Goal: Task Accomplishment & Management: Use online tool/utility

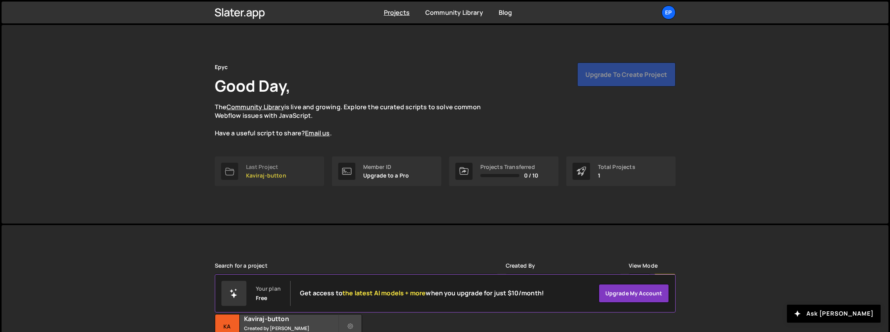
click at [279, 162] on link "Last Project Kaviraj-button" at bounding box center [269, 172] width 109 height 30
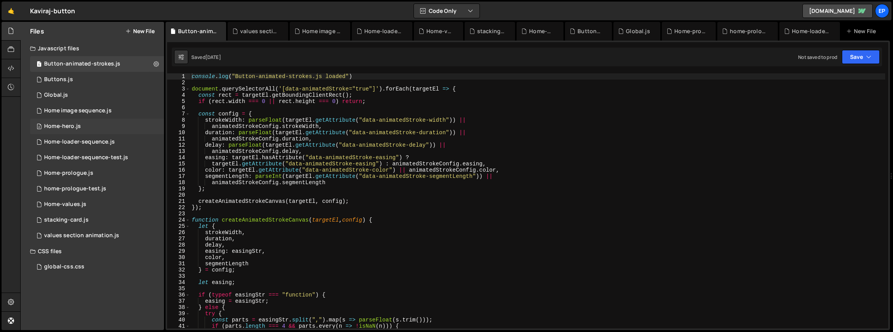
click at [80, 125] on div "2 Home-hero.js 0" at bounding box center [97, 127] width 134 height 16
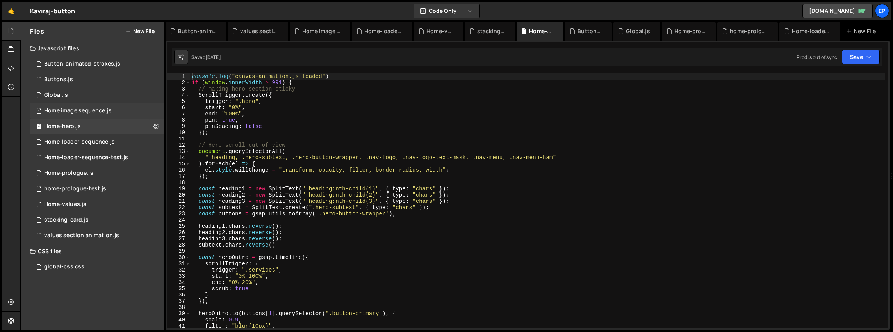
click at [80, 106] on div "1 Home image sequence.js 0" at bounding box center [97, 111] width 134 height 16
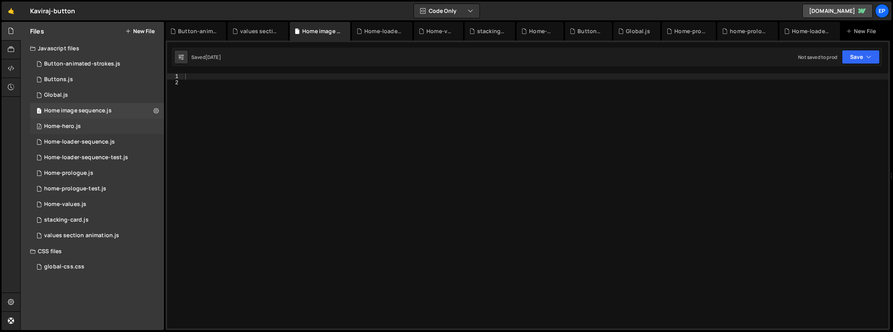
click at [88, 131] on div "2 Home-hero.js 0" at bounding box center [97, 127] width 134 height 16
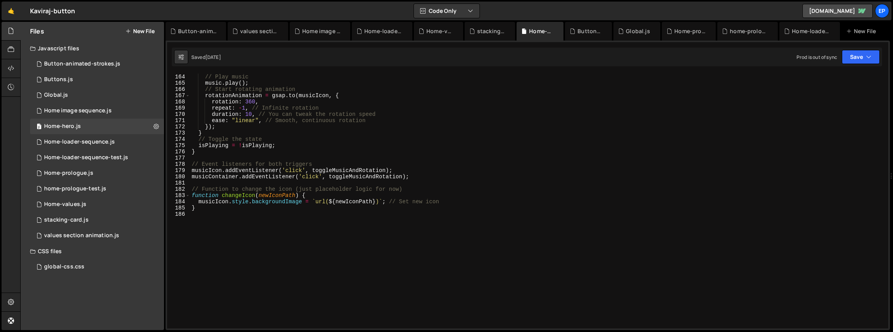
scroll to position [1031, 0]
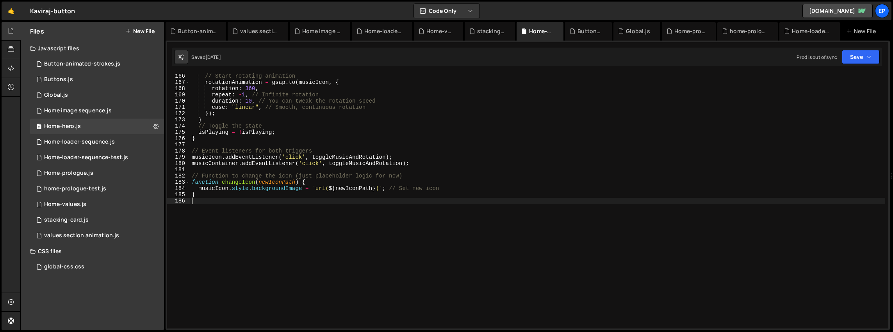
click at [279, 205] on div "// Start rotating animation rotationAnimation = gsap . to ( musicIcon , { rotat…" at bounding box center [537, 207] width 695 height 268
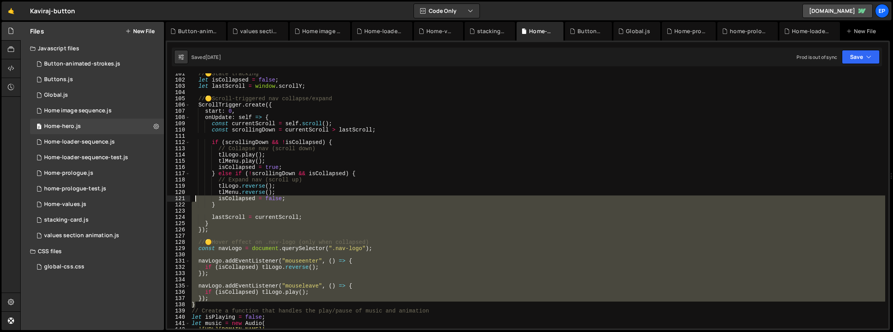
scroll to position [659, 0]
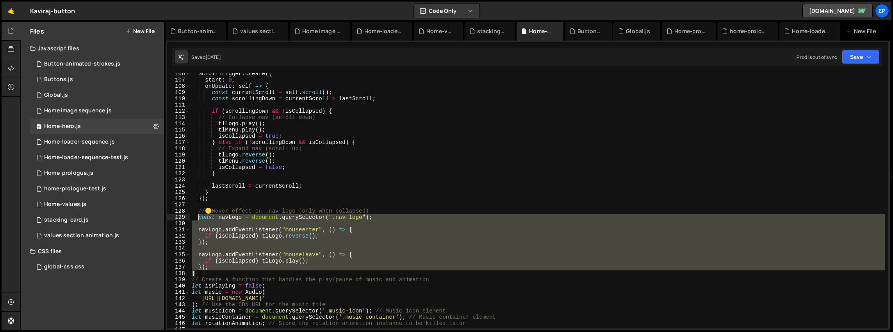
drag, startPoint x: 204, startPoint y: 258, endPoint x: 199, endPoint y: 230, distance: 28.6
click at [199, 231] on div "ScrollTrigger . create ({ start : 0 , onUpdate : self => { const currentScroll …" at bounding box center [537, 205] width 695 height 268
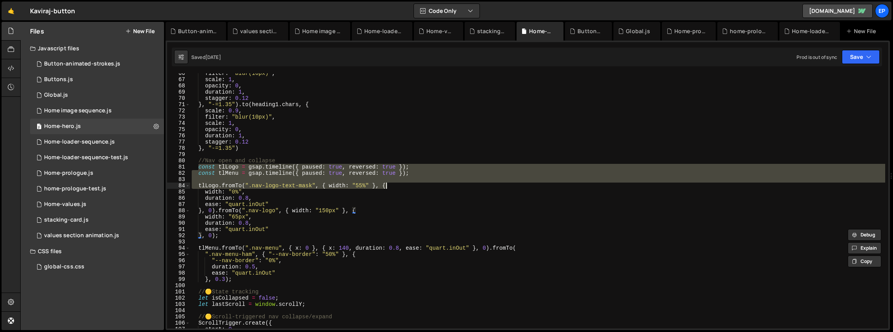
scroll to position [409, 0]
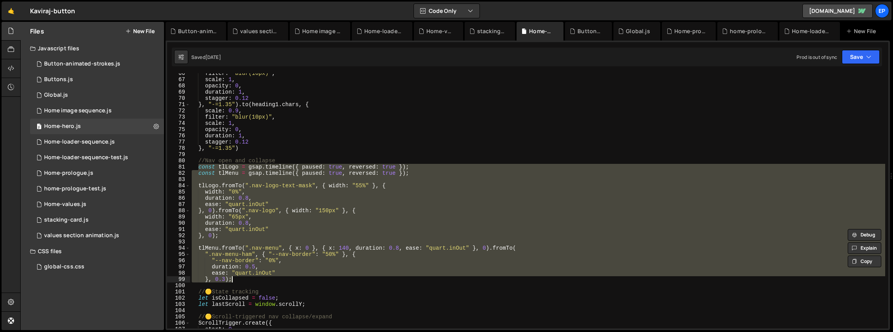
drag, startPoint x: 197, startPoint y: 128, endPoint x: 392, endPoint y: 281, distance: 247.6
click at [392, 281] on div "filter : "blur(10px)" , scale : 1 , opacity : 0 , duration : 1 , stagger : 0.12…" at bounding box center [537, 204] width 695 height 268
type textarea "ease: "quart.inOut" }, 0.3);"
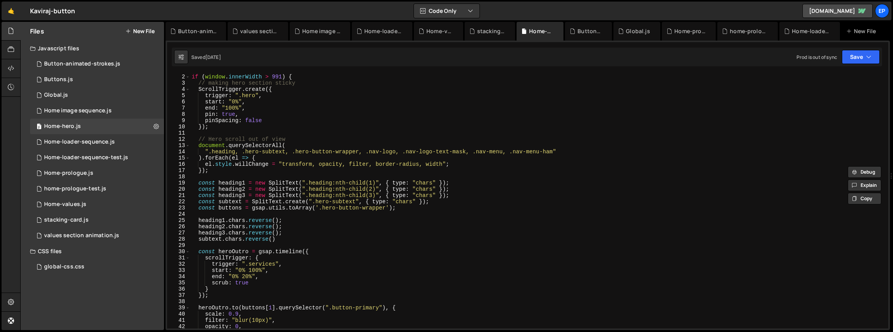
scroll to position [0, 0]
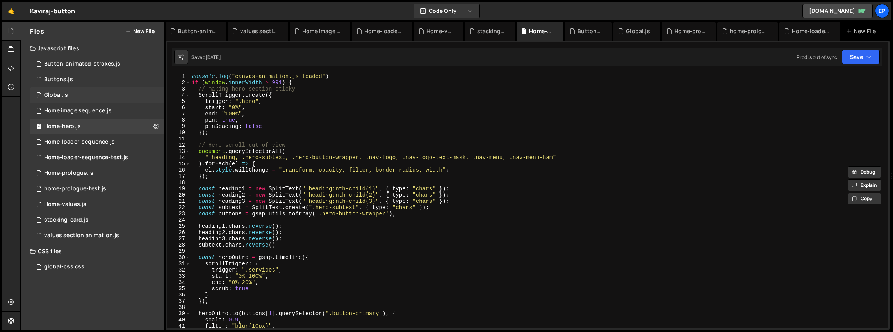
click at [82, 99] on div "1 Global.js 0" at bounding box center [97, 95] width 134 height 16
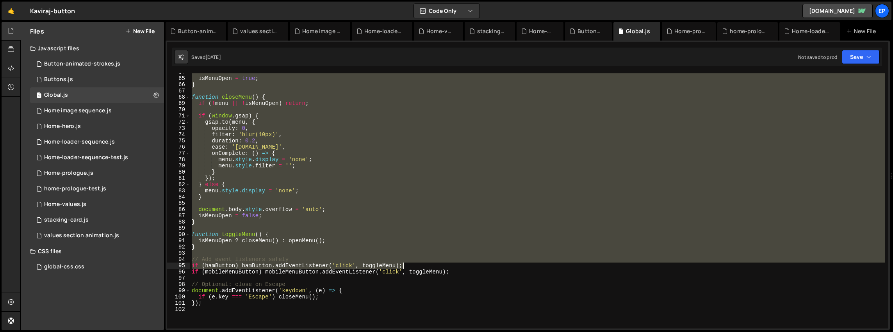
scroll to position [404, 0]
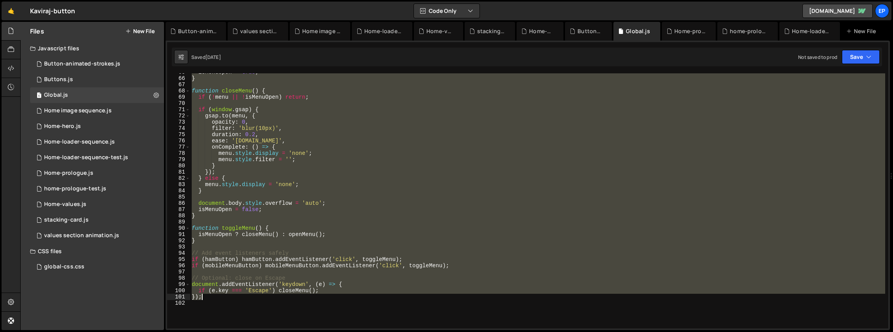
drag, startPoint x: 191, startPoint y: 97, endPoint x: 478, endPoint y: 299, distance: 351.5
click at [478, 299] on div "isMenuOpen = true ; } function closeMenu ( ) { if ( ! menu || ! isMenuOpen ) re…" at bounding box center [537, 203] width 695 height 268
click at [397, 181] on div "isMenuOpen = true ; } function closeMenu ( ) { if ( ! menu || ! isMenuOpen ) re…" at bounding box center [537, 200] width 695 height 255
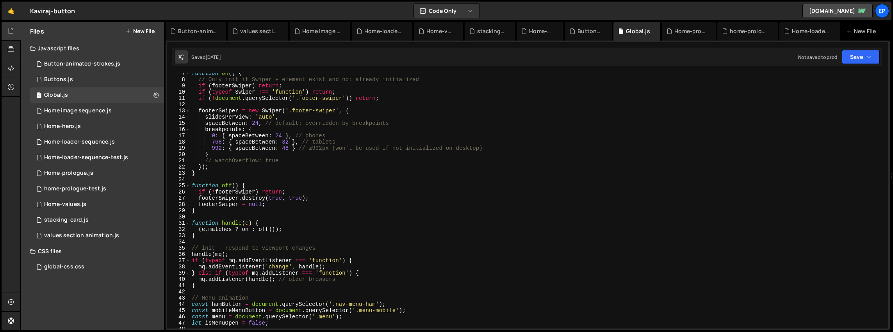
scroll to position [0, 0]
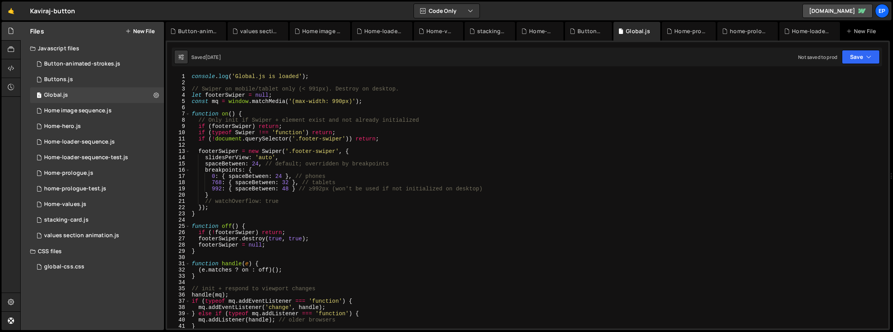
click at [398, 178] on div "console . log ( 'Global.js is loaded' ) ; // Swiper on mobile/tablet only (< 99…" at bounding box center [537, 207] width 695 height 268
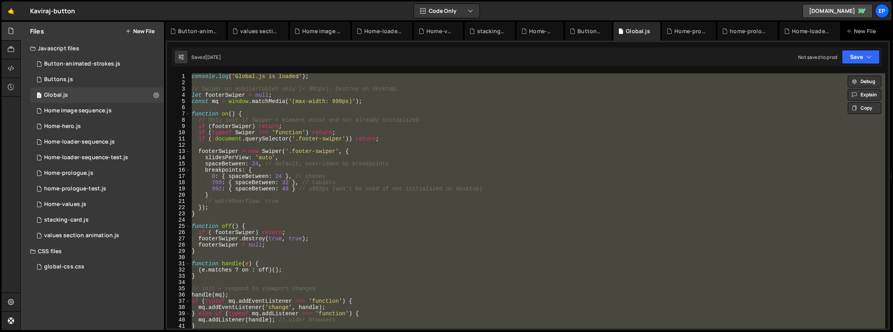
click at [383, 211] on div "console . log ( 'Global.js is loaded' ) ; // Swiper on mobile/tablet only (< 99…" at bounding box center [537, 200] width 695 height 255
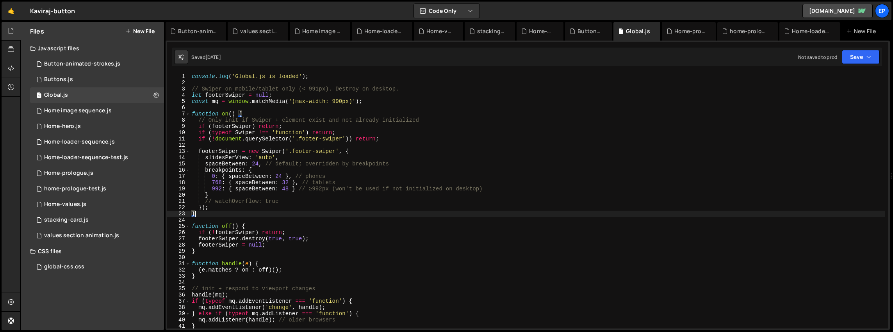
type textarea "});"
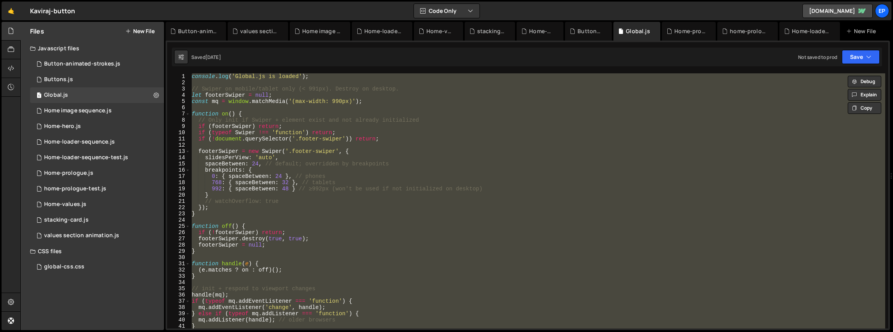
paste textarea
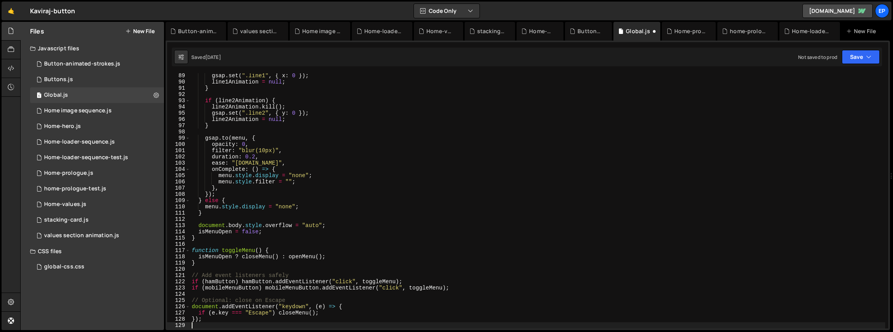
scroll to position [551, 0]
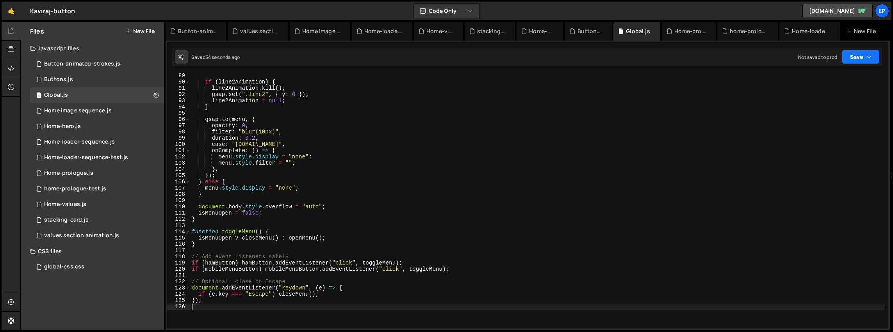
click at [868, 54] on icon "button" at bounding box center [868, 57] width 5 height 8
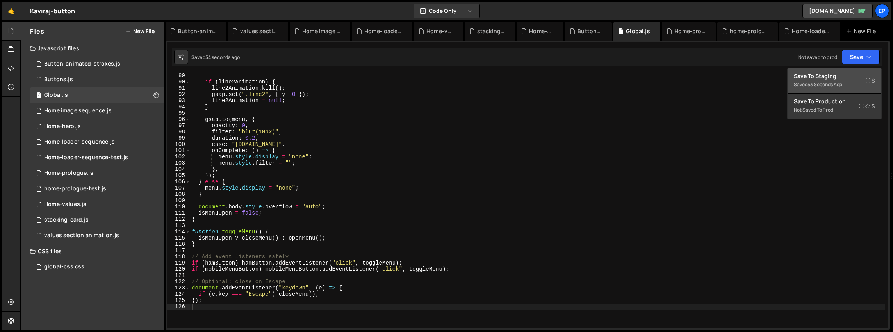
click at [835, 77] on div "Save to Staging S" at bounding box center [834, 76] width 81 height 8
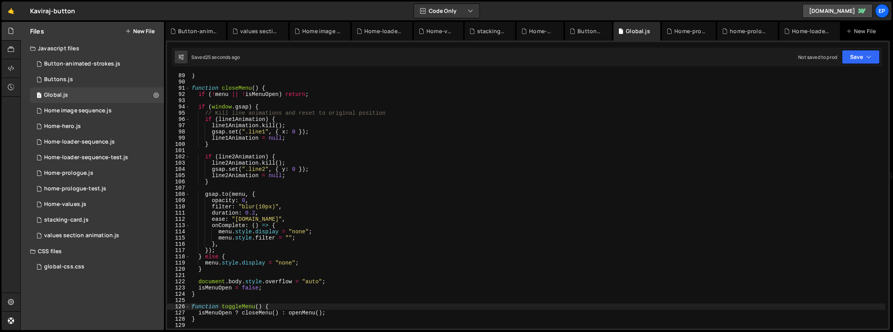
click at [413, 169] on div "} function closeMenu ( ) { if ( ! menu || ! isMenuOpen ) return ; if ( window .…" at bounding box center [537, 207] width 695 height 268
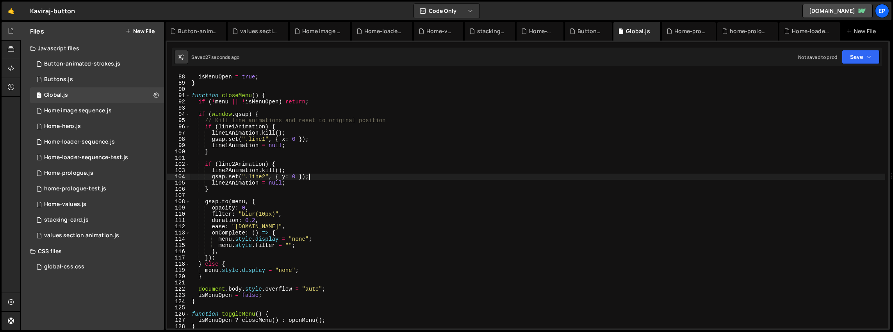
scroll to position [543, 0]
click at [454, 217] on div "isMenuOpen = true ; } function closeMenu ( ) { if ( ! menu || ! isMenuOpen ) re…" at bounding box center [537, 202] width 695 height 268
click at [868, 56] on icon "button" at bounding box center [868, 57] width 5 height 8
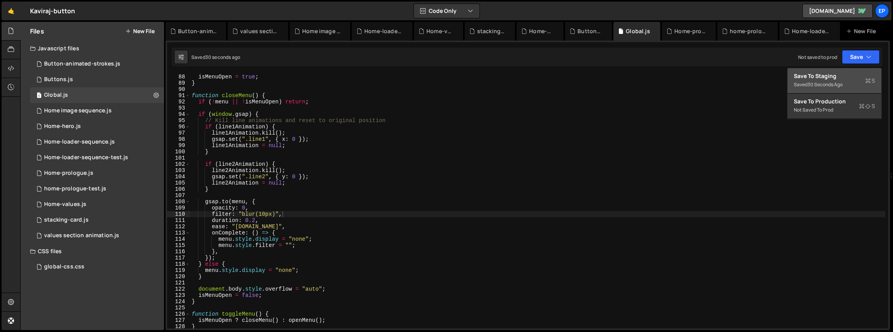
click at [818, 78] on div "Save to Staging S" at bounding box center [834, 76] width 81 height 8
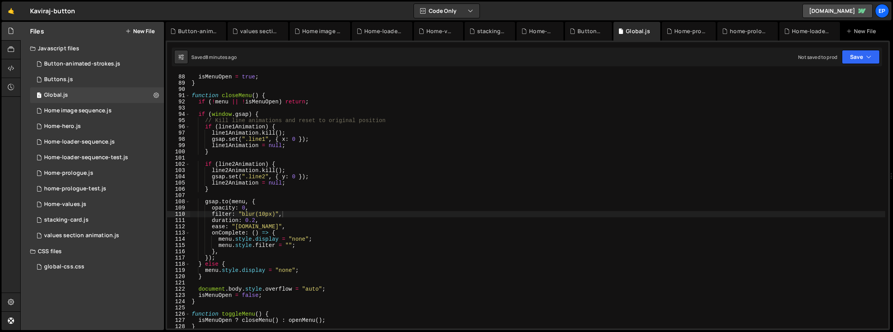
click at [396, 176] on div "isMenuOpen = true ; } function closeMenu ( ) { if ( ! menu || ! isMenuOpen ) re…" at bounding box center [537, 202] width 695 height 268
type textarea "});"
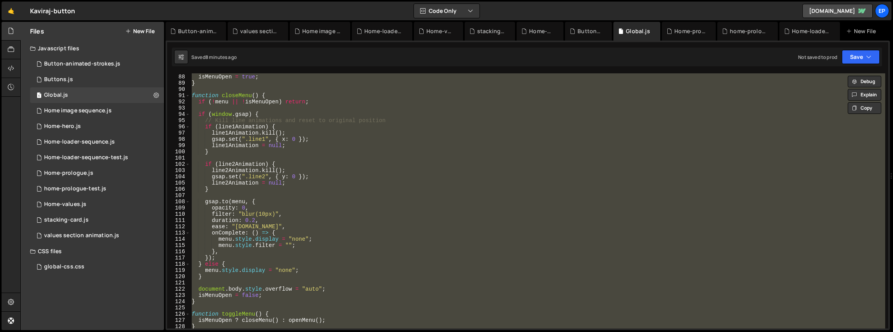
paste textarea
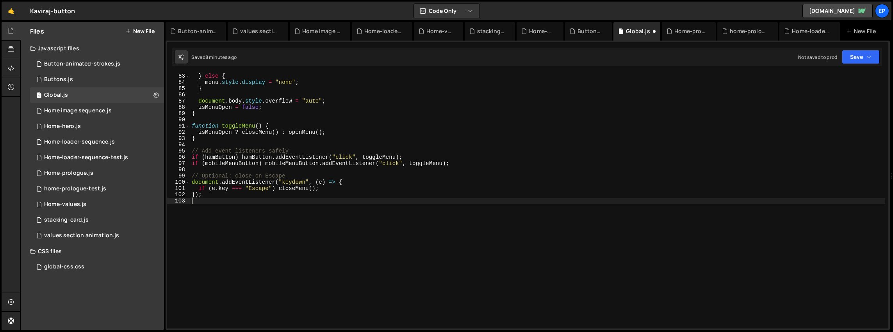
scroll to position [513, 0]
click at [367, 247] on div "} else { menu . style . display = "none" ; } document . body . style . overflow…" at bounding box center [537, 207] width 695 height 268
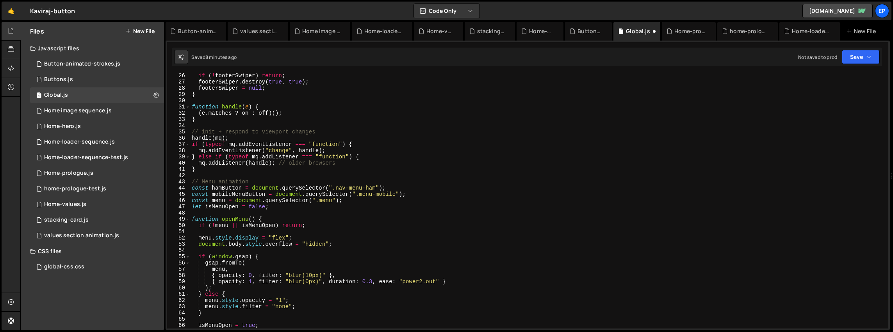
scroll to position [9, 0]
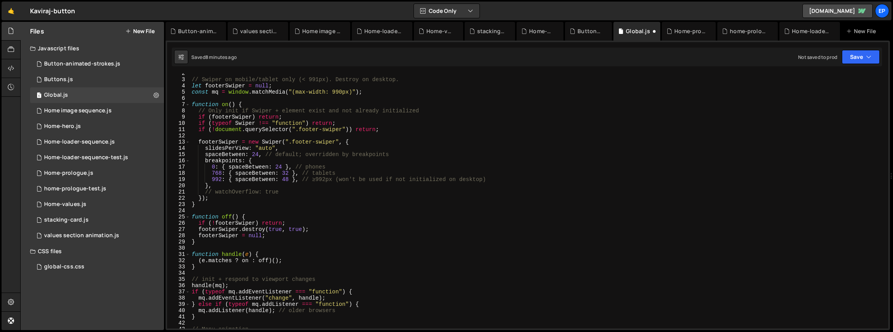
click at [367, 247] on div "// Swiper on mobile/tablet only (< 991px). Destroy on desktop. let footerSwiper…" at bounding box center [537, 204] width 695 height 268
click at [847, 58] on button "Save" at bounding box center [861, 57] width 38 height 14
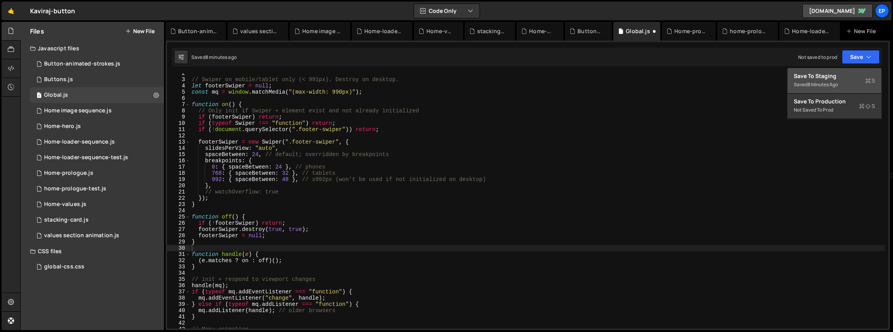
click at [843, 77] on div "Save to Staging S" at bounding box center [834, 76] width 81 height 8
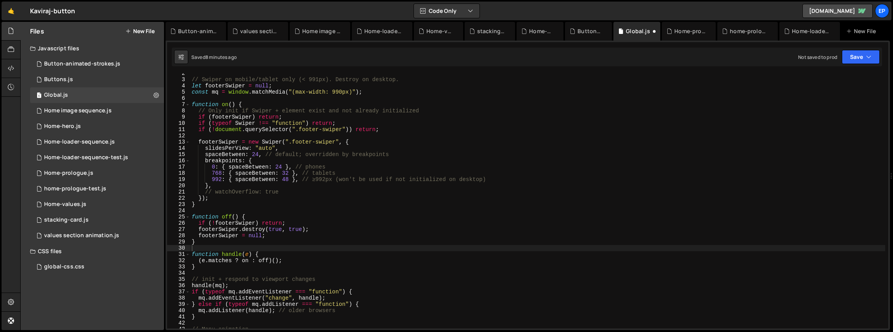
type textarea "footerSwiper = new Swiper(".footer-swiper", {"
click at [450, 145] on div "// Swiper on mobile/tablet only (< 991px). Destroy on desktop. let footerSwiper…" at bounding box center [537, 204] width 695 height 268
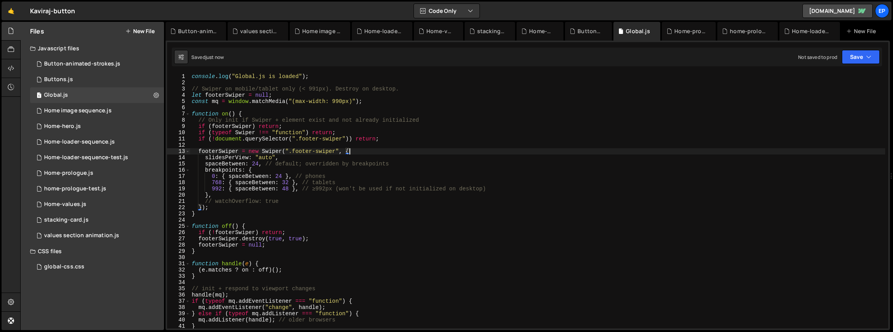
scroll to position [0, 0]
click at [871, 55] on button "Save" at bounding box center [861, 57] width 38 height 14
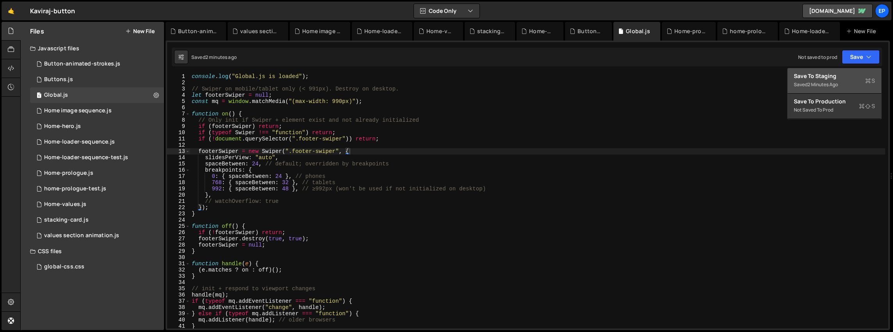
click at [859, 70] on button "Save to Staging S Saved 2 minutes ago" at bounding box center [835, 80] width 94 height 25
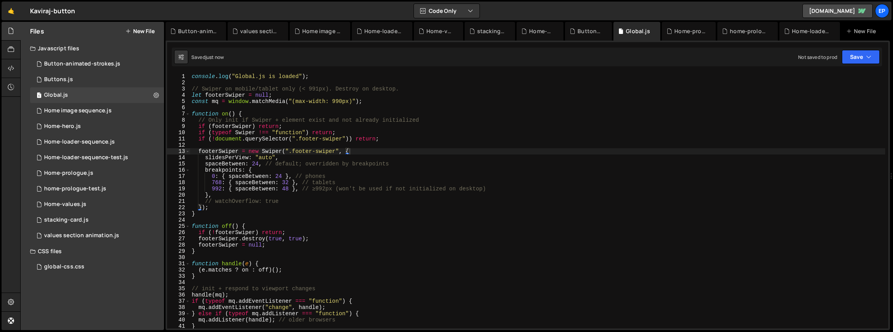
scroll to position [0, 11]
click at [90, 61] on div "Button-animated-strokes.js" at bounding box center [82, 64] width 76 height 7
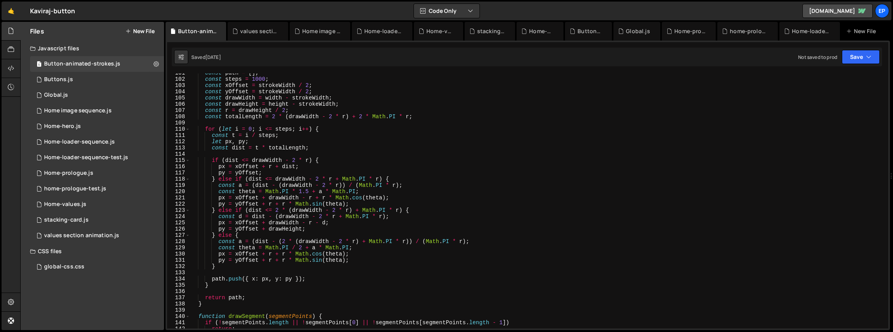
scroll to position [814, 0]
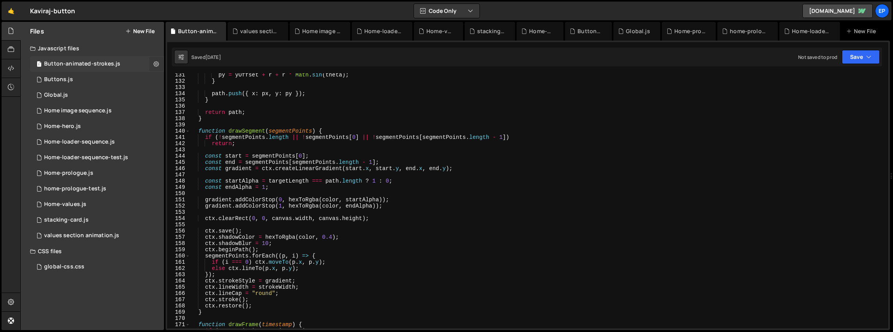
click at [155, 63] on icon at bounding box center [155, 63] width 5 height 7
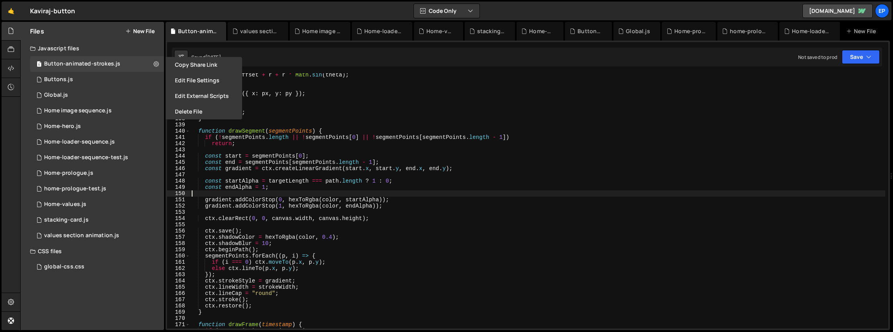
click at [314, 193] on div "py = yOffset + r + r * Math . sin ( theta ) ; } path . push ({ x : px , y : py …" at bounding box center [537, 206] width 695 height 268
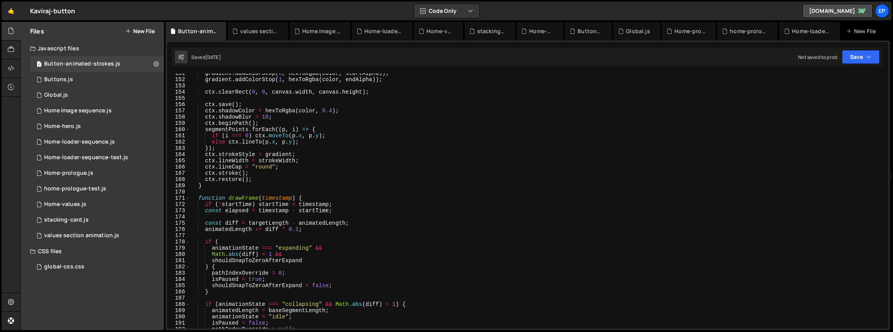
scroll to position [1060, 0]
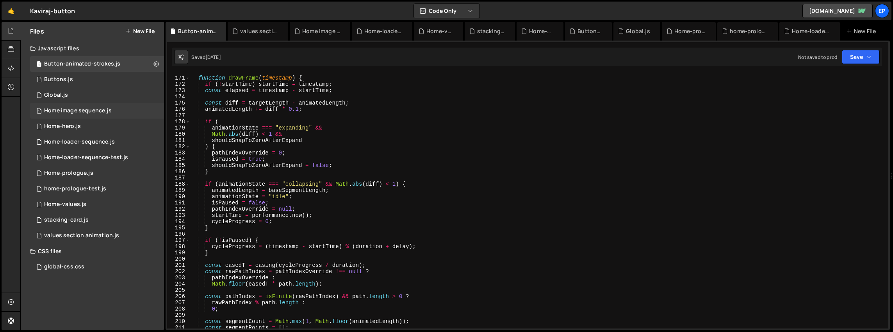
click at [82, 112] on div "Home image sequence.js" at bounding box center [78, 110] width 68 height 7
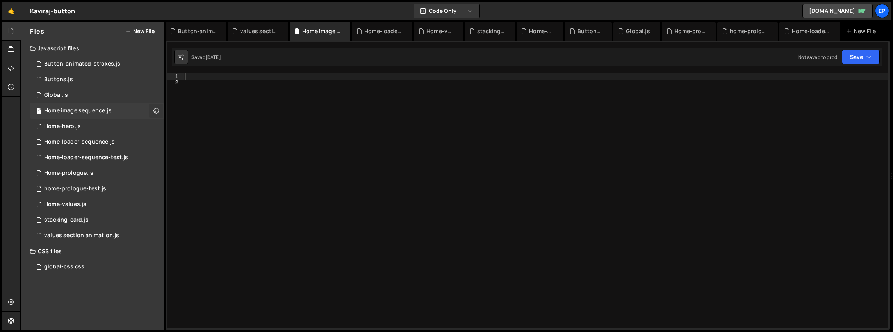
click at [155, 110] on icon at bounding box center [155, 110] width 5 height 7
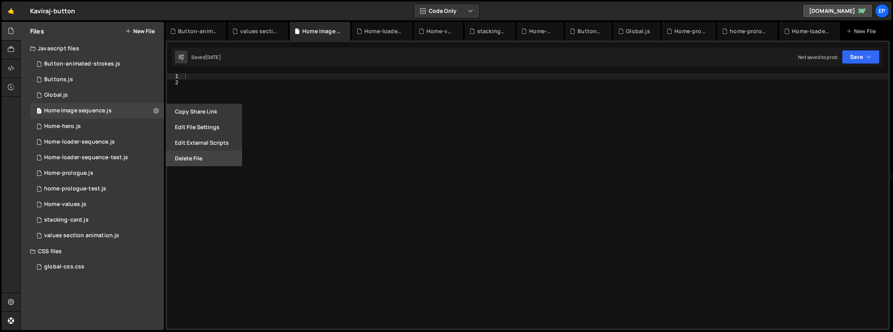
click at [191, 159] on button "Delete File" at bounding box center [204, 159] width 77 height 16
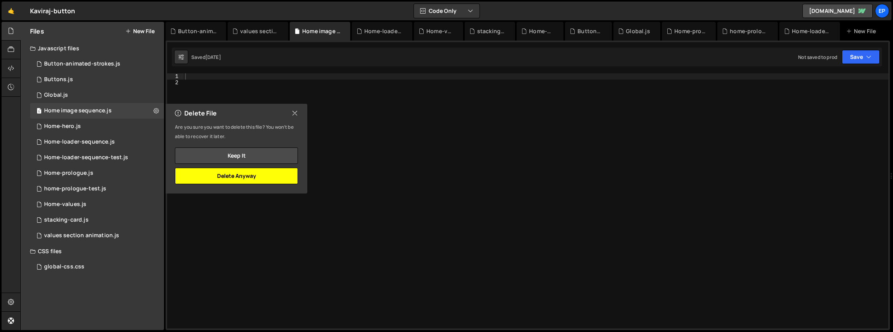
click at [219, 178] on button "Delete Anyway" at bounding box center [236, 176] width 123 height 16
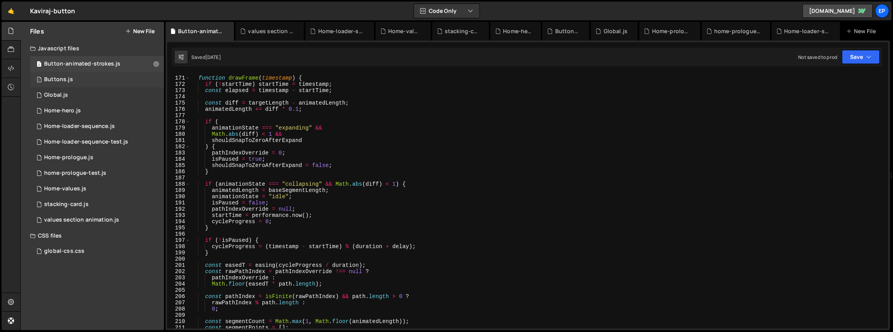
click at [120, 77] on div "1 Buttons.js 0" at bounding box center [97, 80] width 134 height 16
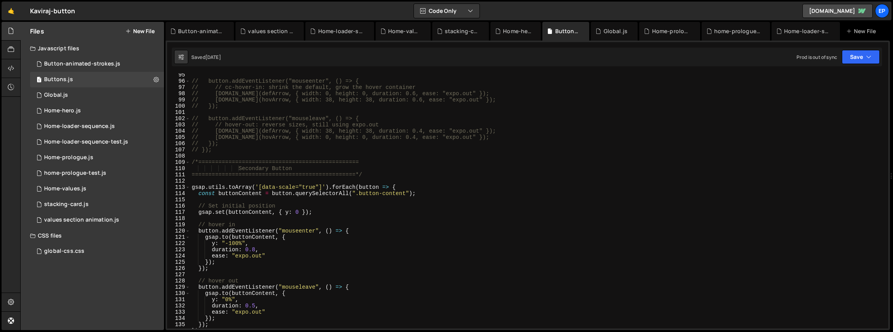
scroll to position [668, 0]
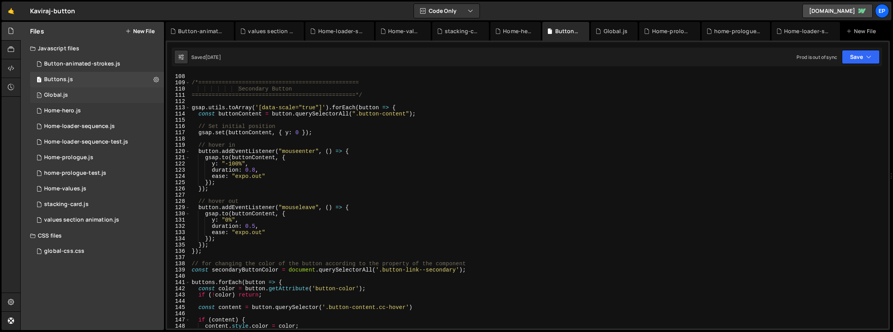
click at [109, 100] on div "1 Global.js 0" at bounding box center [97, 95] width 134 height 16
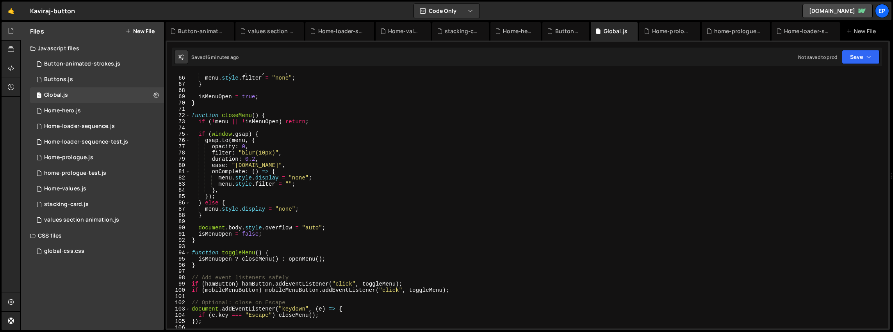
scroll to position [531, 0]
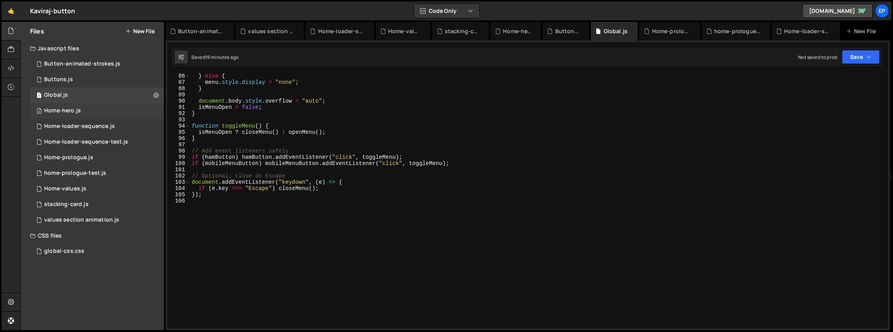
click at [121, 116] on div "2 Home-hero.js 0" at bounding box center [97, 111] width 134 height 16
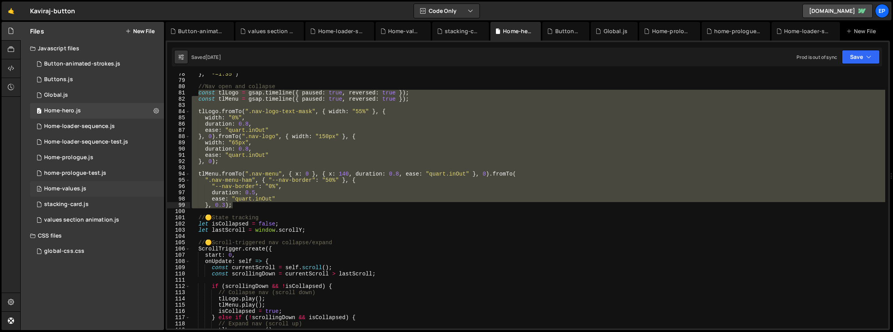
scroll to position [544, 0]
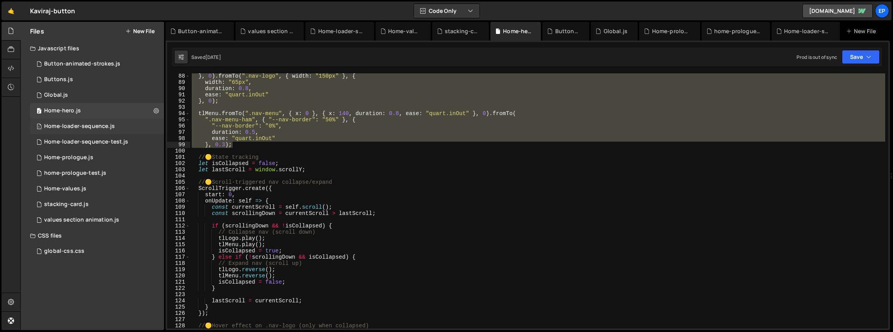
click at [112, 130] on div "1 Home-loader-sequence.js 0" at bounding box center [97, 127] width 134 height 16
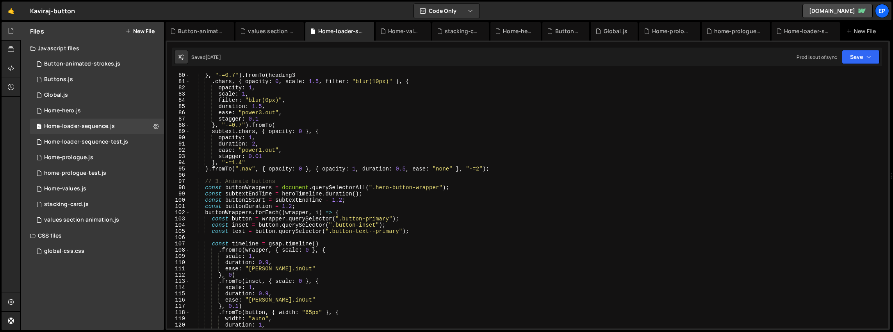
scroll to position [744, 0]
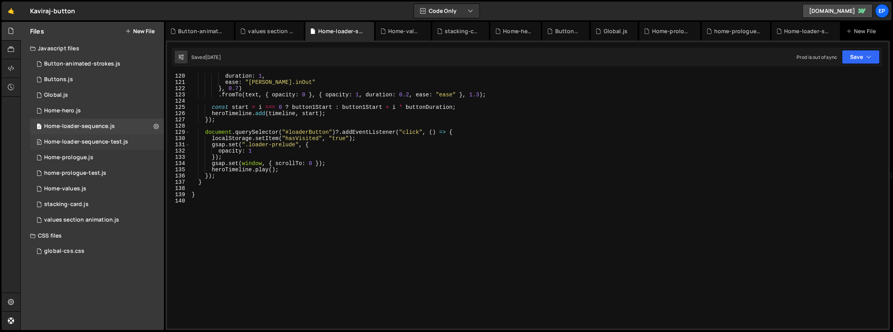
click at [98, 141] on div "Home-loader-sequence-test.js" at bounding box center [86, 142] width 84 height 7
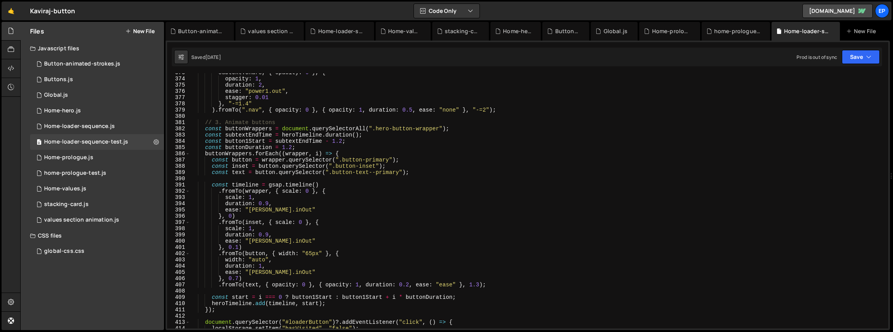
scroll to position [2512, 0]
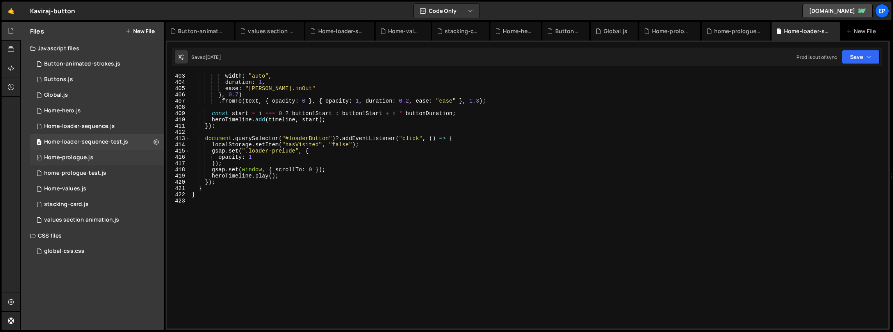
click at [114, 156] on div "1 Home-prologue.js 0" at bounding box center [97, 158] width 134 height 16
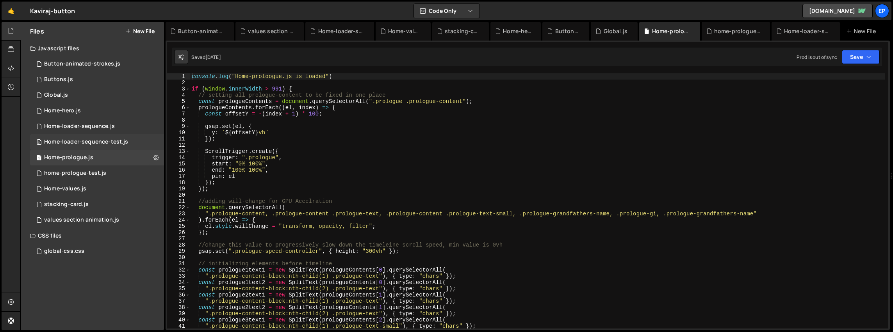
scroll to position [2301, 0]
click at [159, 146] on div "0 Home-loader-sequence-test.js 0" at bounding box center [97, 142] width 134 height 16
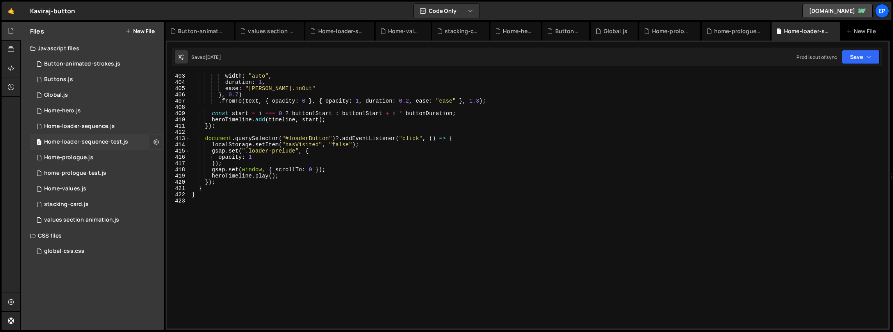
click at [157, 143] on icon at bounding box center [155, 141] width 5 height 7
type input "Home-loader-sequence-test"
radio input "true"
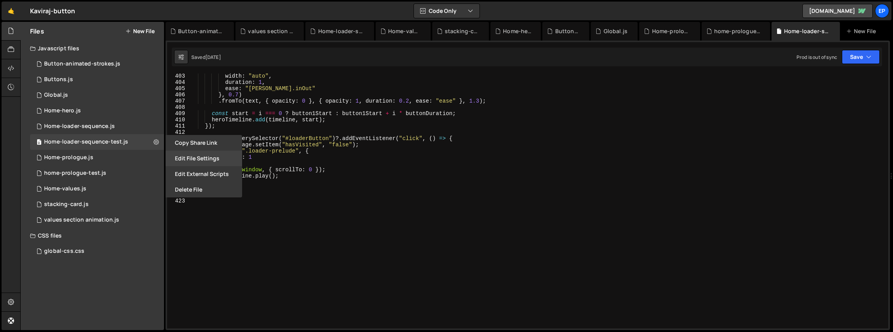
click at [206, 160] on button "Edit File Settings" at bounding box center [204, 159] width 77 height 16
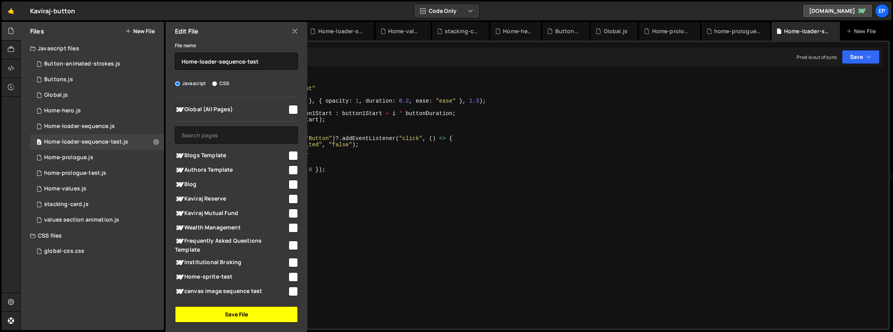
drag, startPoint x: 253, startPoint y: 318, endPoint x: 243, endPoint y: 311, distance: 12.0
click at [253, 318] on button "Save File" at bounding box center [236, 314] width 123 height 16
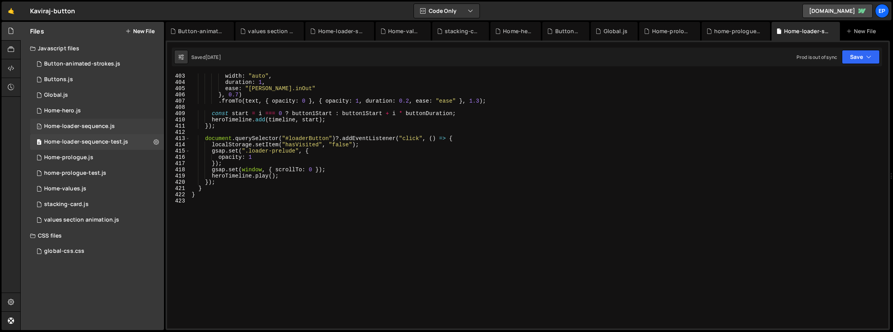
click at [155, 126] on div "1 Home-loader-sequence.js 0" at bounding box center [97, 127] width 134 height 16
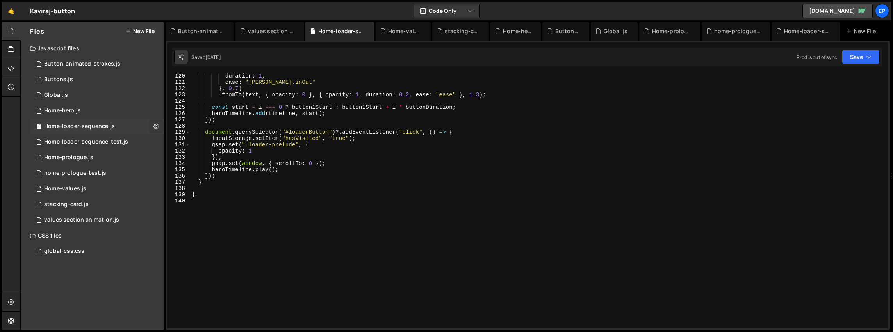
click at [157, 125] on icon at bounding box center [155, 126] width 5 height 7
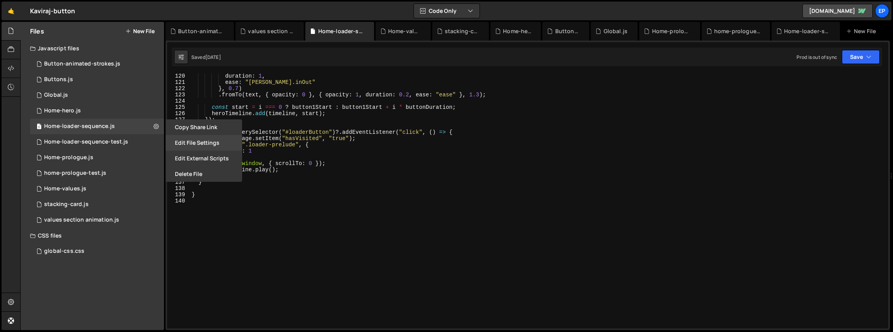
click at [200, 142] on button "Edit File Settings" at bounding box center [204, 143] width 77 height 16
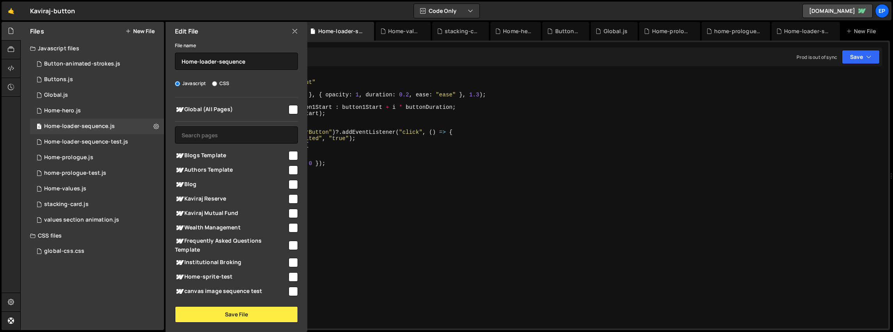
scroll to position [114, 0]
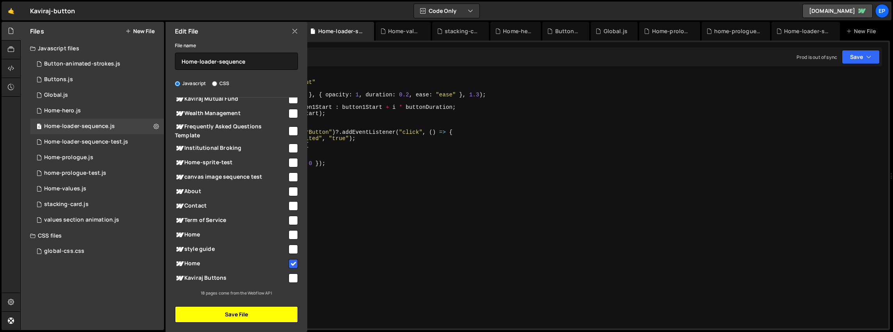
click at [254, 314] on button "Save File" at bounding box center [236, 314] width 123 height 16
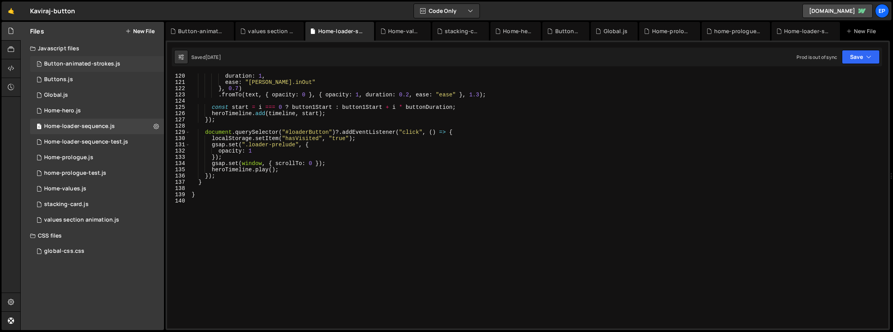
click at [154, 64] on div "1 Button-animated-strokes.js 0" at bounding box center [97, 64] width 134 height 16
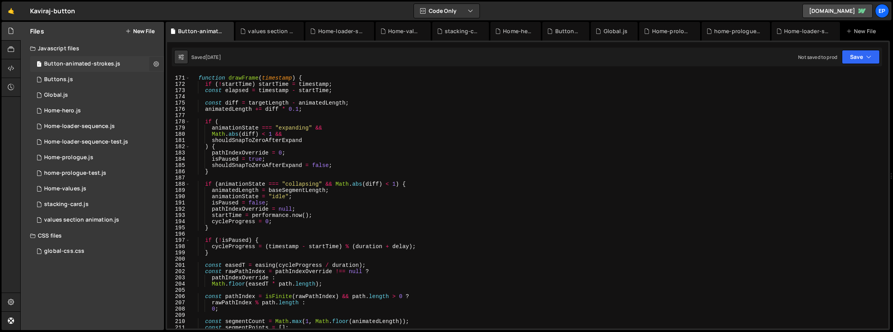
click at [156, 66] on icon at bounding box center [155, 63] width 5 height 7
type input "Button-animated-strokes"
radio input "true"
checkbox input "true"
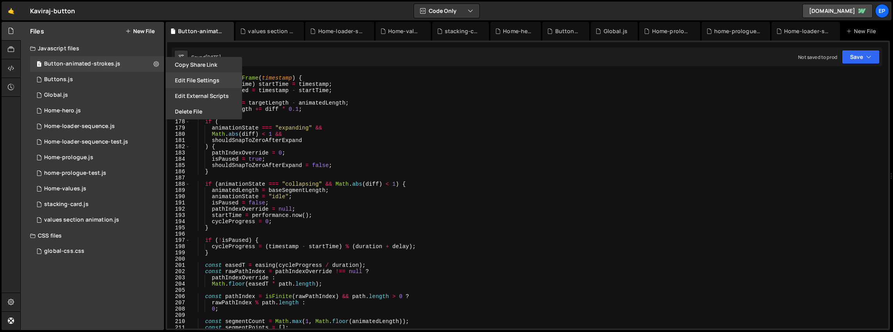
click at [176, 80] on button "Edit File Settings" at bounding box center [204, 81] width 77 height 16
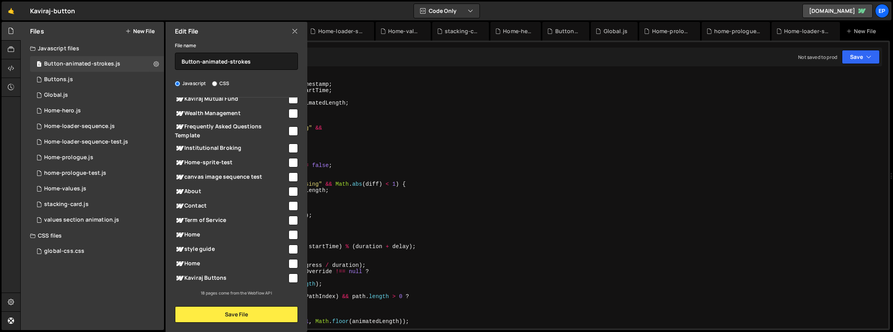
click at [250, 250] on span "style guide" at bounding box center [231, 249] width 112 height 9
checkbox input "false"
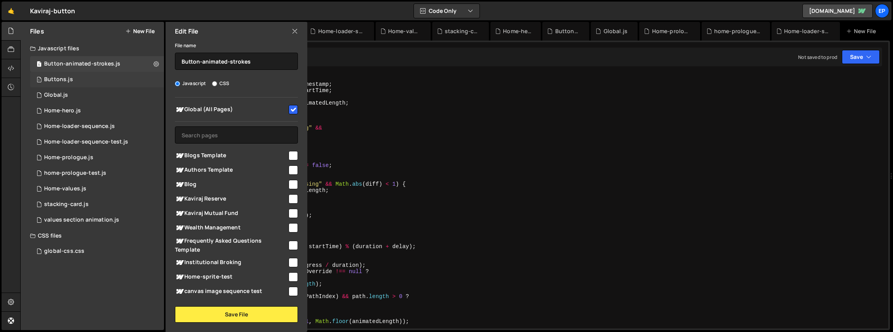
click at [156, 80] on div "1 Buttons.js 0" at bounding box center [97, 80] width 134 height 16
checkbox input "false"
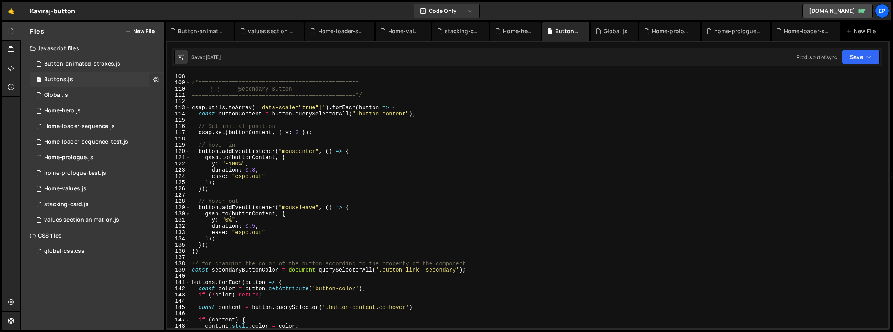
click at [156, 80] on icon at bounding box center [155, 79] width 5 height 7
type input "Buttons"
radio input "true"
checkbox input "true"
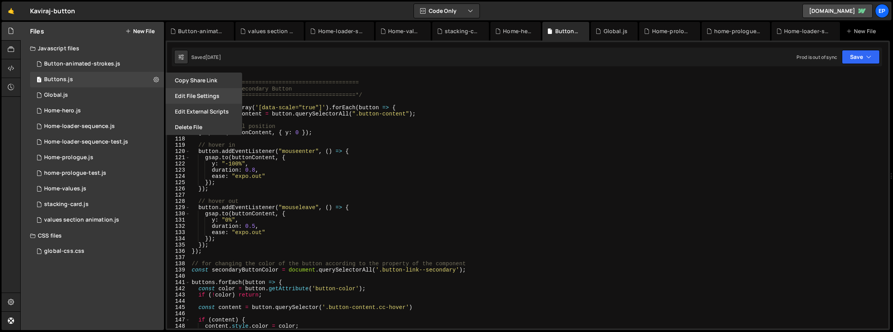
click at [207, 95] on button "Edit File Settings" at bounding box center [204, 96] width 77 height 16
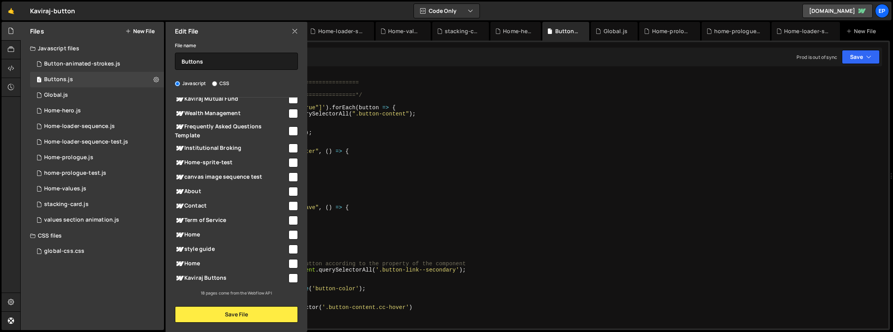
scroll to position [0, 0]
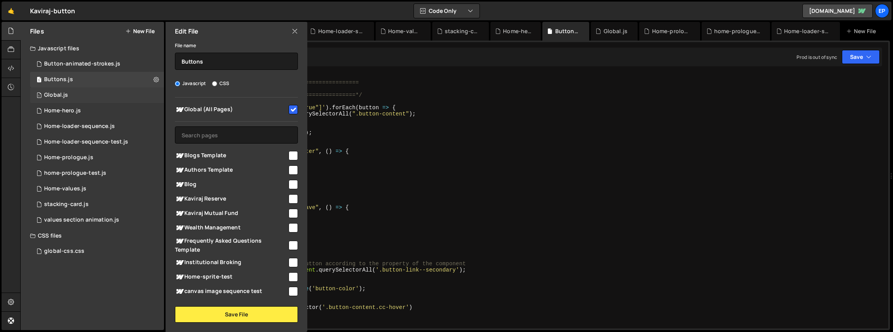
click at [158, 94] on div "1 Global.js 0" at bounding box center [97, 95] width 134 height 16
checkbox input "false"
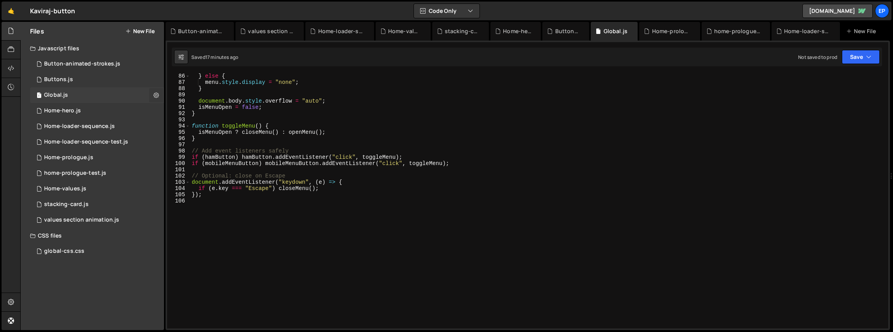
click at [155, 95] on icon at bounding box center [155, 94] width 5 height 7
type input "Global"
radio input "true"
checkbox input "true"
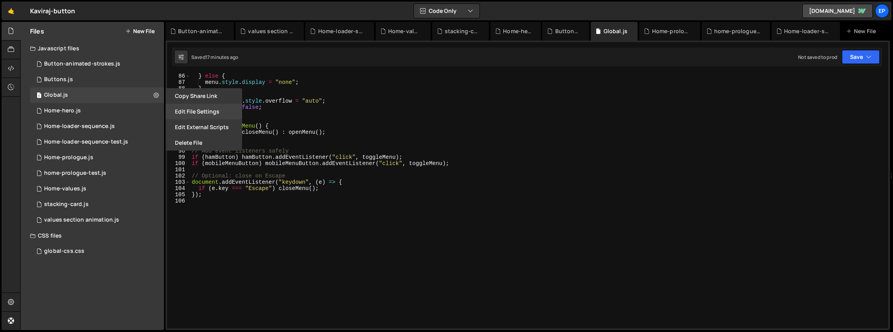
click at [181, 112] on button "Edit File Settings" at bounding box center [204, 112] width 77 height 16
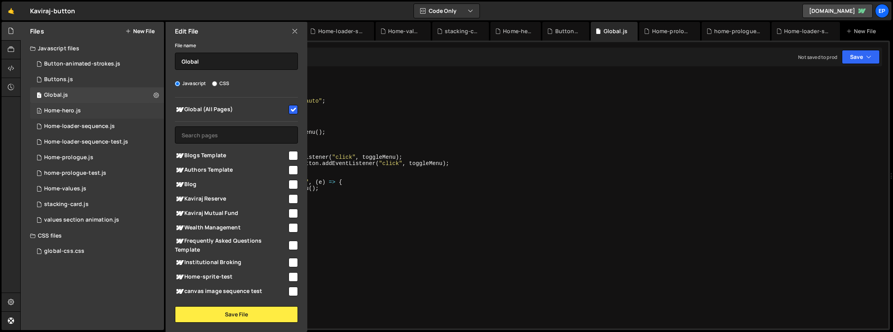
click at [157, 111] on div "2 Home-hero.js 0" at bounding box center [97, 111] width 134 height 16
checkbox input "false"
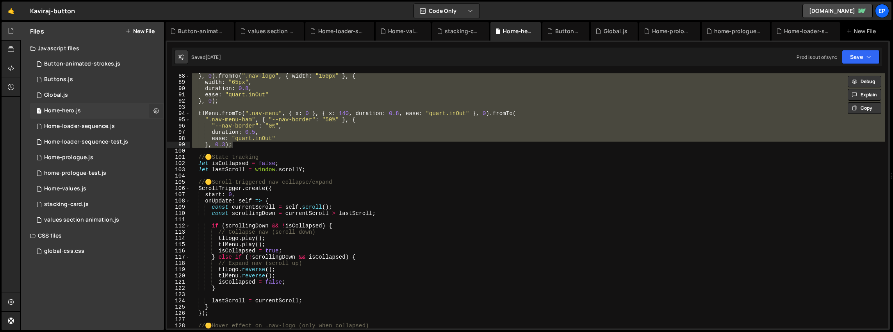
click at [155, 111] on icon at bounding box center [155, 110] width 5 height 7
type input "Home-hero"
radio input "true"
checkbox input "true"
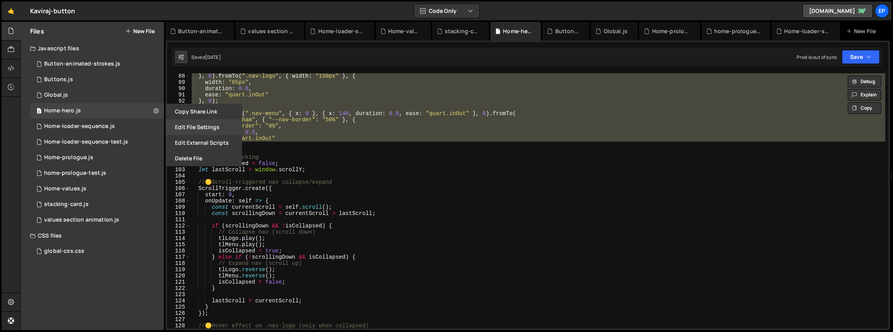
click at [201, 126] on button "Edit File Settings" at bounding box center [204, 127] width 77 height 16
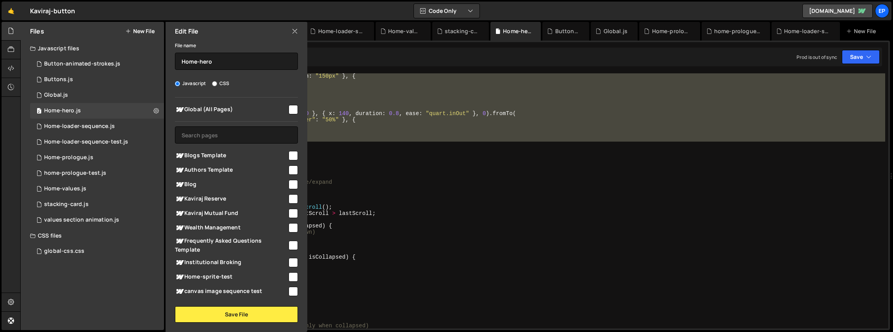
scroll to position [114, 0]
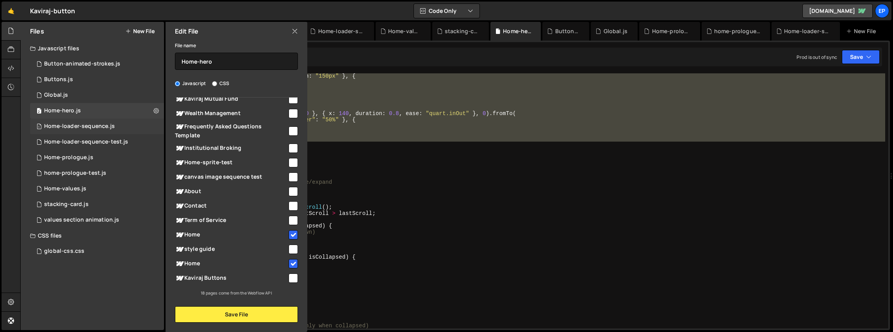
click at [153, 126] on div "1 Home-loader-sequence.js 0" at bounding box center [97, 127] width 134 height 16
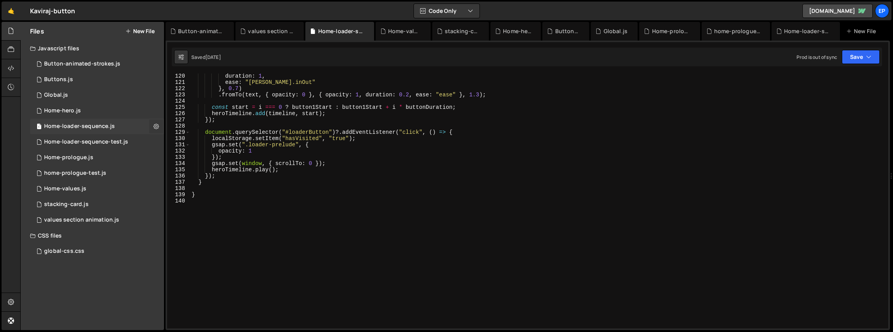
click at [155, 126] on icon at bounding box center [155, 126] width 5 height 7
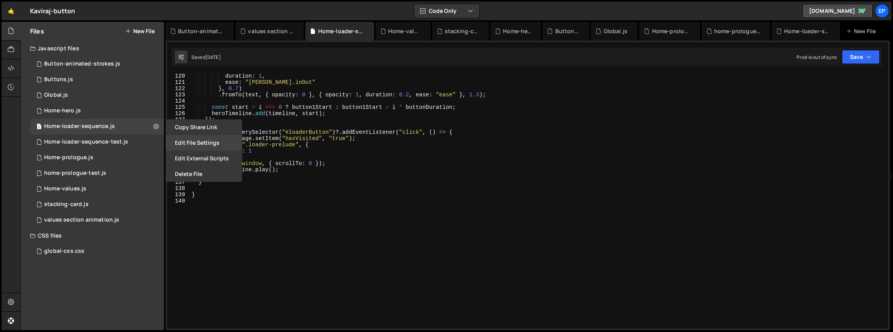
click at [189, 143] on button "Edit File Settings" at bounding box center [204, 143] width 77 height 16
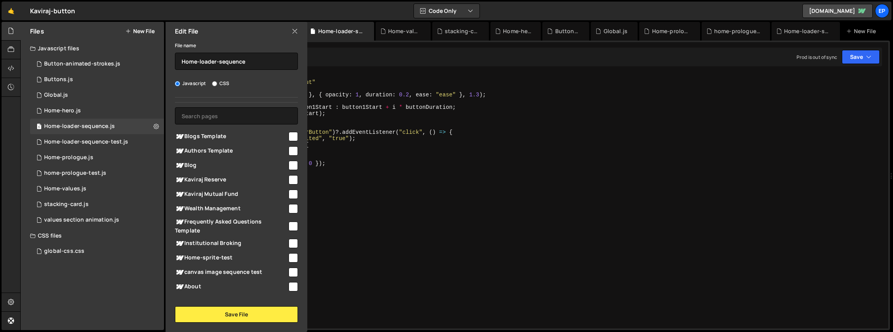
scroll to position [105, 0]
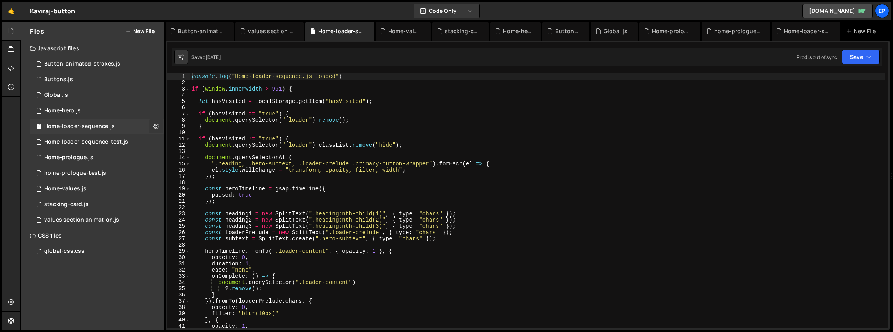
click at [155, 126] on icon at bounding box center [155, 126] width 5 height 7
type input "Home-loader-sequence"
radio input "true"
checkbox input "true"
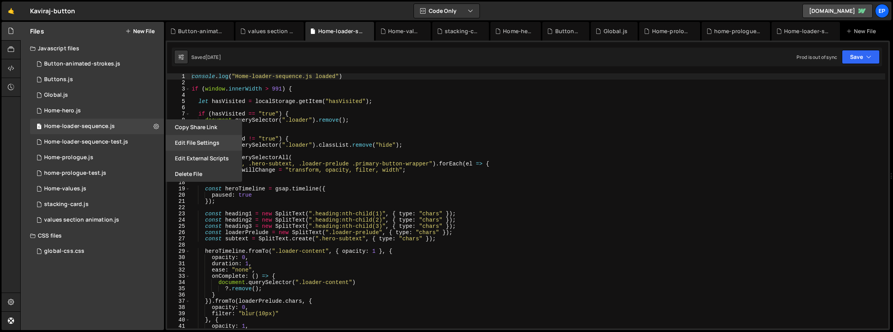
click at [205, 141] on button "Edit File Settings" at bounding box center [204, 143] width 77 height 16
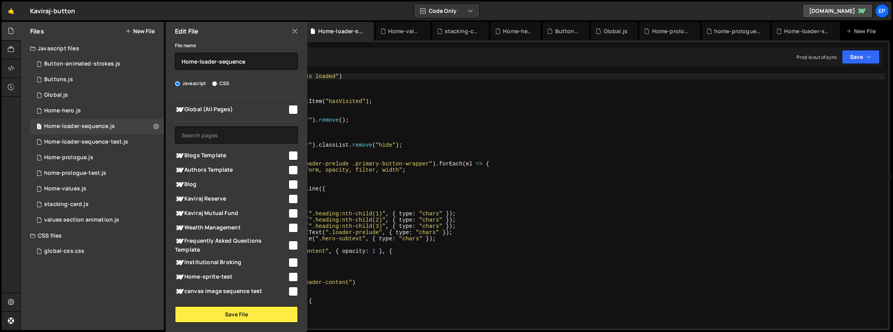
scroll to position [114, 0]
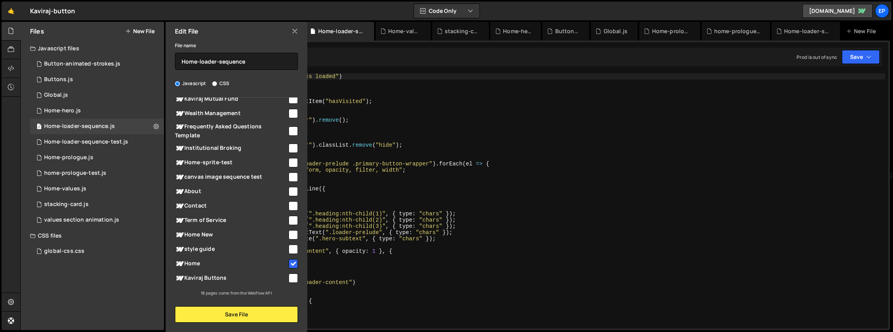
type textarea "const subtext = SplitText.create(".hero-subtext", { type: "chars" });"
click at [430, 239] on div "console . log ( "Home-loader-sequence.js loaded" ) if ( window . innerWidth > 9…" at bounding box center [537, 207] width 695 height 268
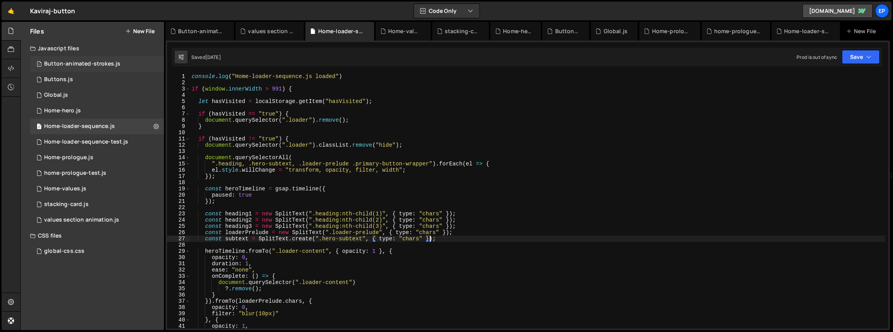
click at [149, 64] on div "1 Button-animated-strokes.js 0" at bounding box center [97, 64] width 134 height 16
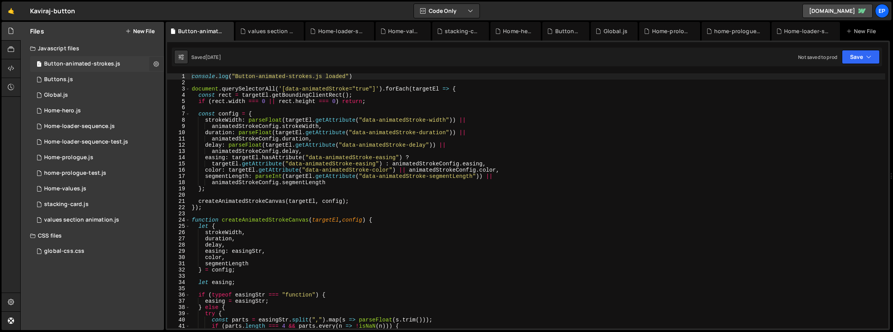
click at [157, 62] on icon at bounding box center [155, 63] width 5 height 7
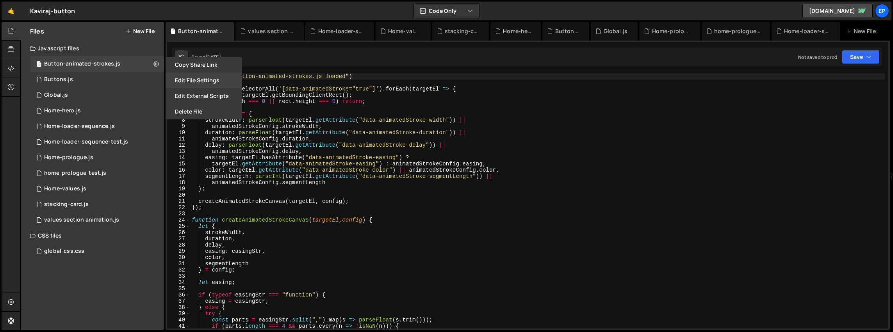
click at [197, 78] on button "Edit File Settings" at bounding box center [204, 81] width 77 height 16
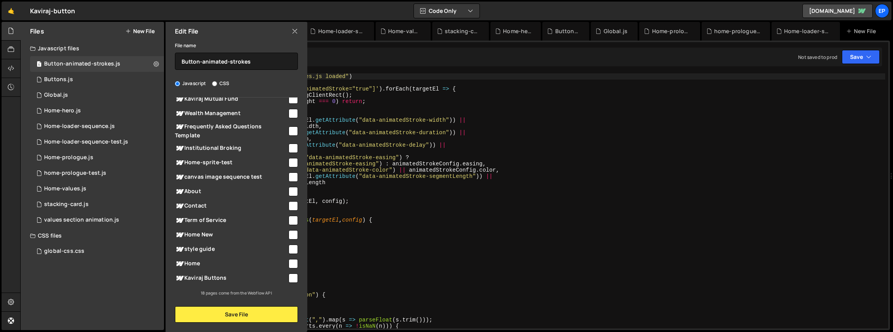
scroll to position [0, 0]
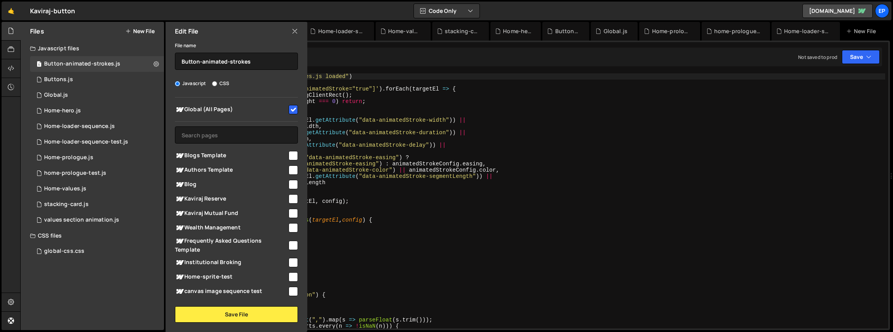
type textarea "targetEl.getAttribute("data-animatedStroke-easing") : animatedStrokeConfig.easi…"
click at [397, 163] on div "console . log ( "Button-animated-strokes.js loaded" ) document . querySelectorA…" at bounding box center [537, 207] width 695 height 268
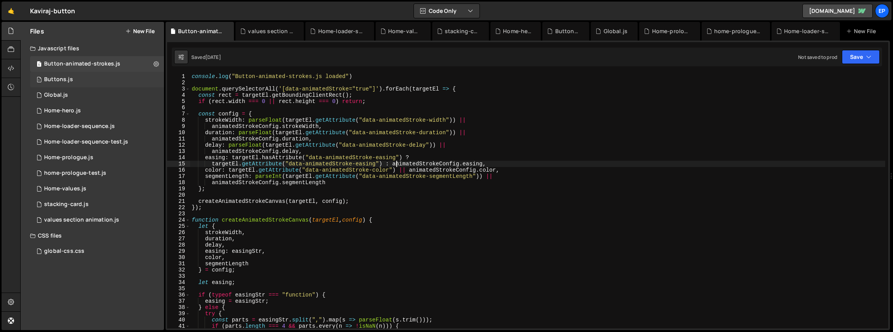
click at [151, 75] on div "1 Buttons.js 0" at bounding box center [97, 80] width 134 height 16
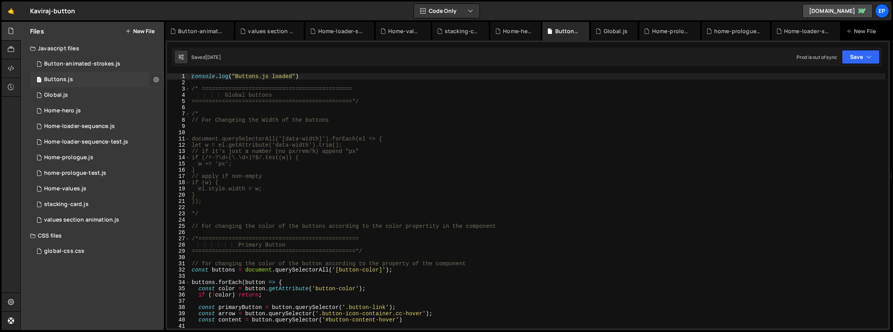
click at [157, 79] on icon at bounding box center [155, 79] width 5 height 7
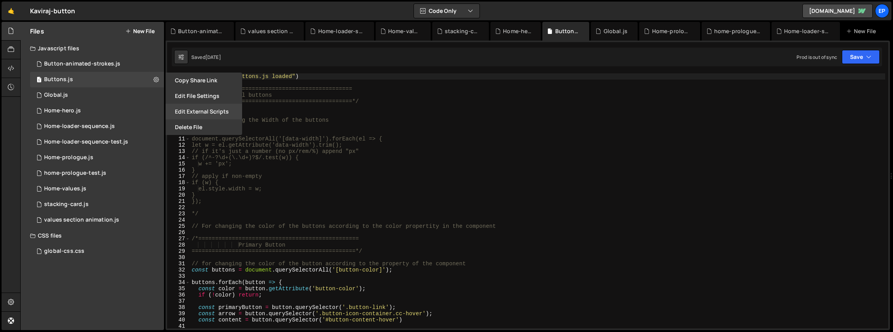
scroll to position [2247, 0]
click at [203, 100] on button "Edit File Settings" at bounding box center [204, 96] width 77 height 16
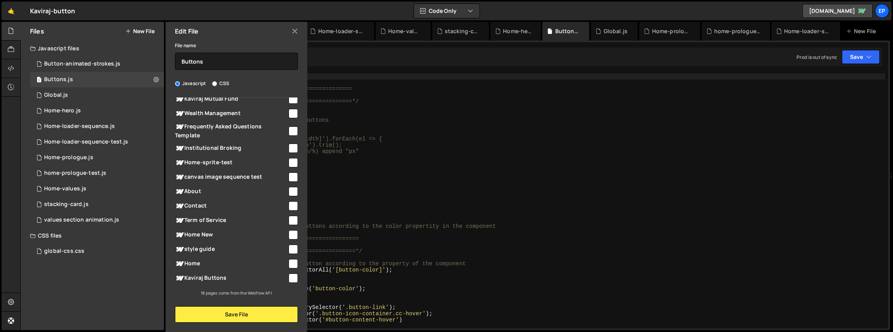
scroll to position [0, 0]
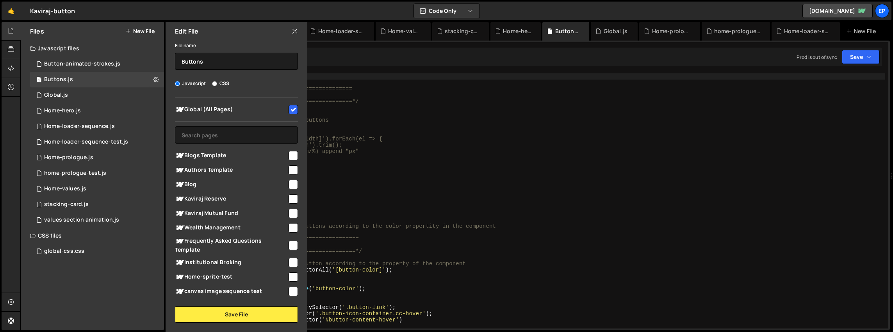
type textarea "w += 'px';"
click at [384, 162] on div "console . log ( "Buttons.js loaded" ) /* ======================================…" at bounding box center [537, 207] width 695 height 268
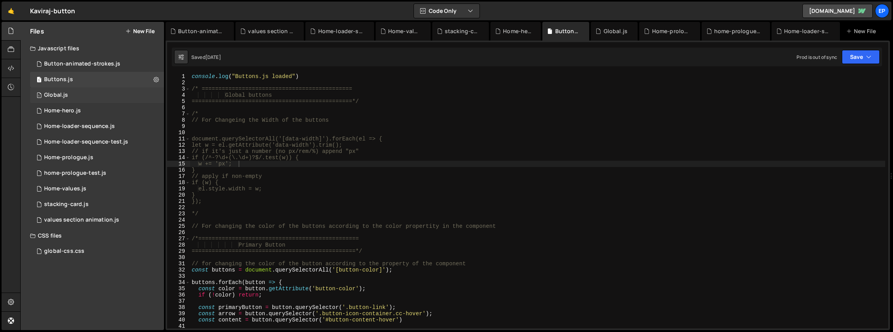
click at [151, 96] on div "1 Global.js 0" at bounding box center [97, 95] width 134 height 16
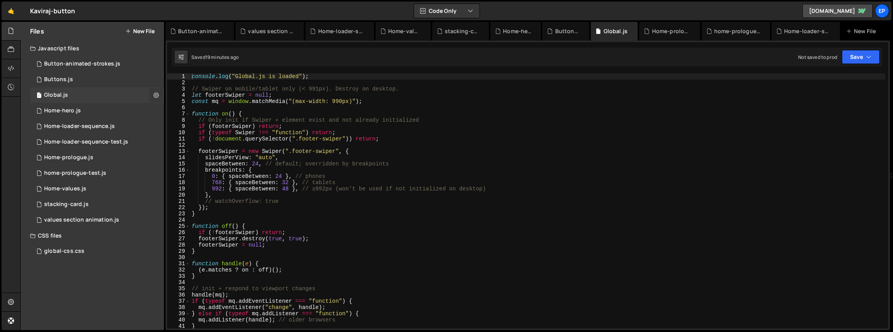
click at [158, 94] on icon at bounding box center [155, 94] width 5 height 7
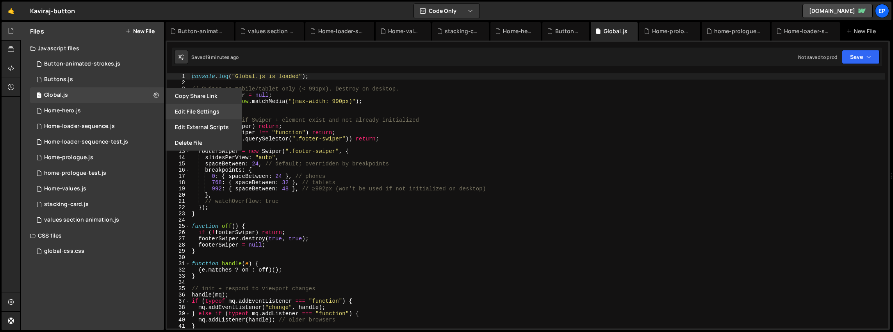
click at [209, 112] on button "Edit File Settings" at bounding box center [204, 112] width 77 height 16
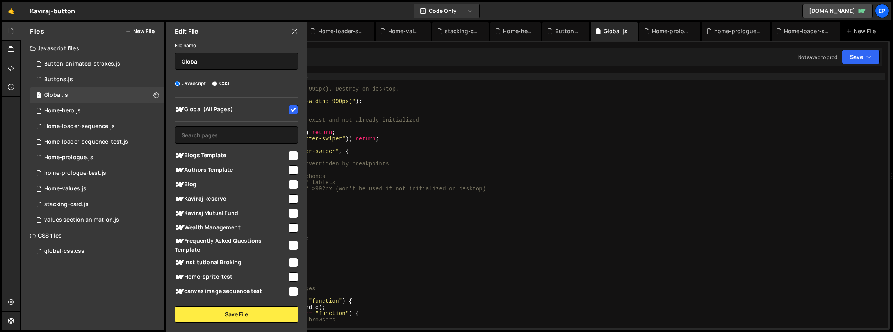
type textarea "breakpoints: {"
click at [363, 169] on div "console . log ( "Global.js is loaded" ) ; // Swiper on mobile/tablet only (< 99…" at bounding box center [537, 207] width 695 height 268
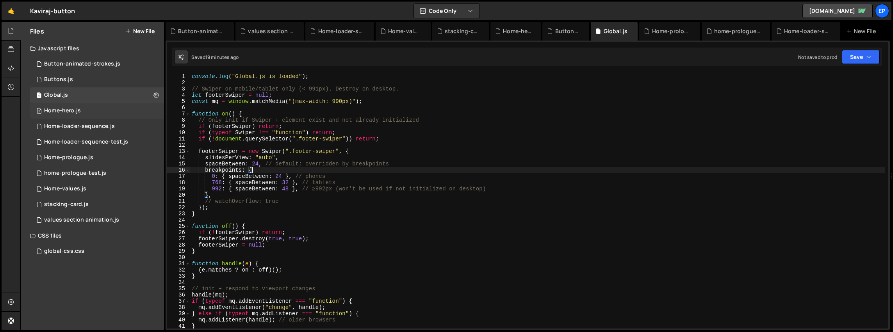
click at [153, 114] on div "2 Home-hero.js 0" at bounding box center [97, 111] width 134 height 16
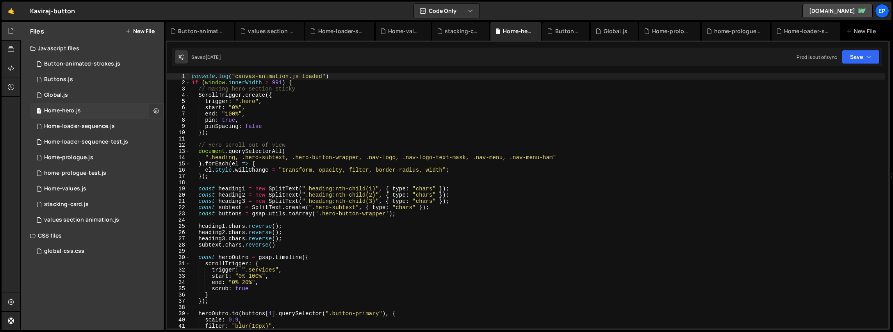
click at [157, 111] on icon at bounding box center [155, 110] width 5 height 7
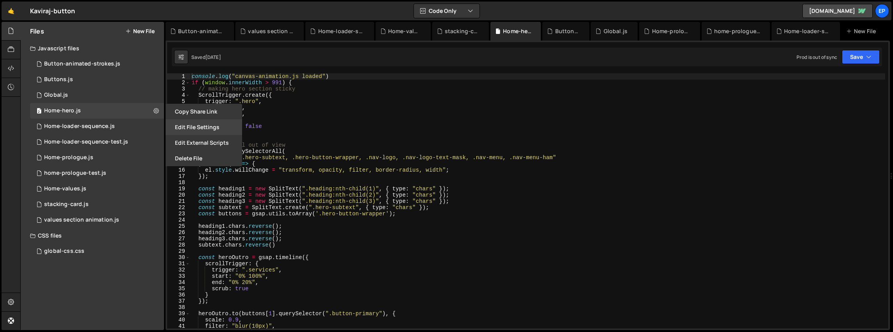
click at [205, 127] on button "Edit File Settings" at bounding box center [204, 127] width 77 height 16
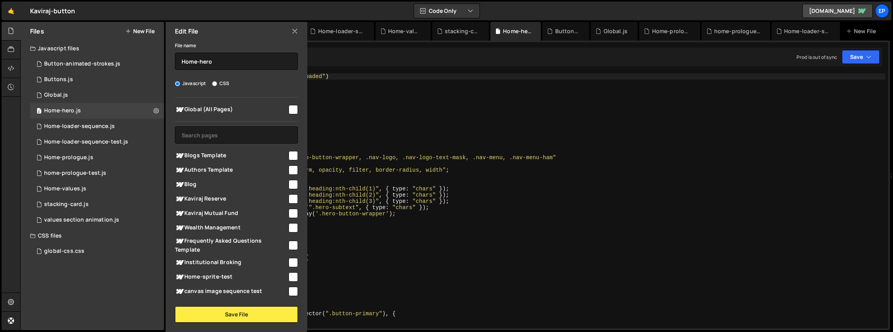
scroll to position [114, 0]
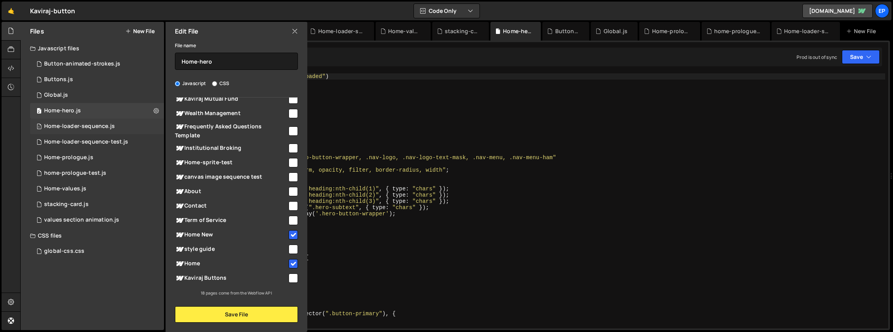
click at [149, 126] on div "1 Home-loader-sequence.js 0" at bounding box center [97, 127] width 134 height 16
checkbox input "false"
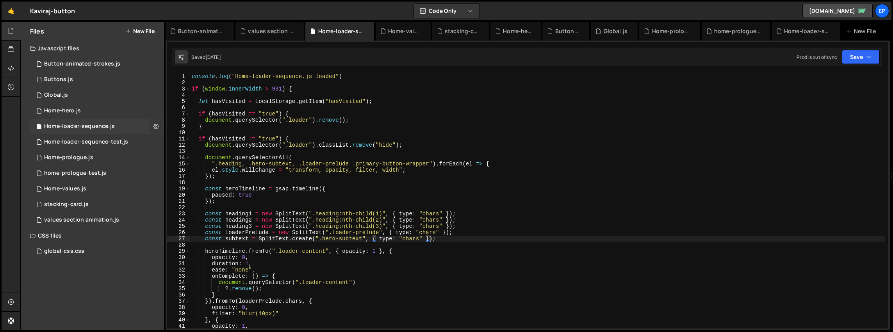
click at [157, 127] on icon at bounding box center [155, 126] width 5 height 7
type input "Home-loader-sequence"
radio input "true"
checkbox input "true"
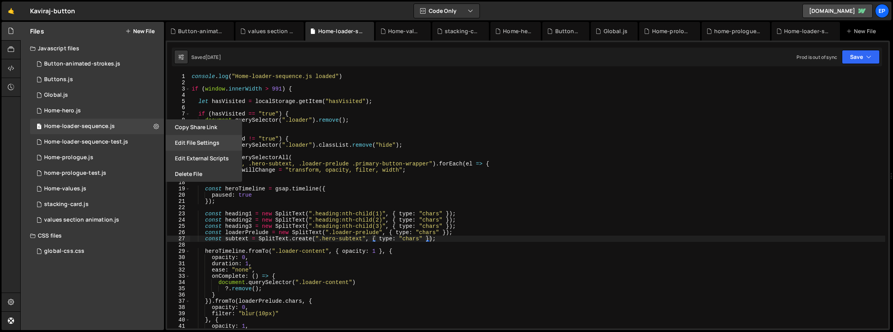
click at [193, 145] on button "Edit File Settings" at bounding box center [204, 143] width 77 height 16
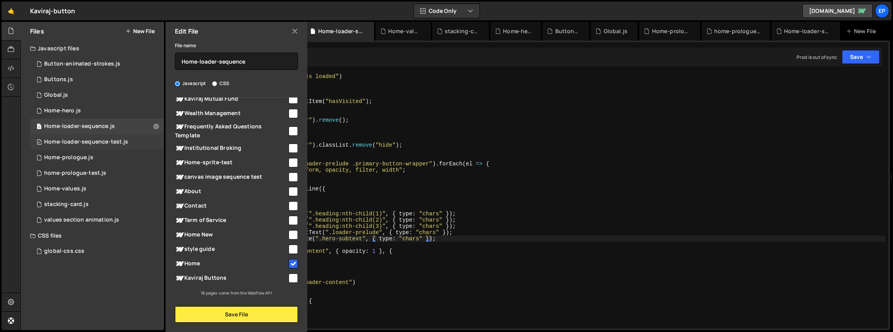
click at [158, 144] on div "0 Home-loader-sequence-test.js 0" at bounding box center [97, 142] width 134 height 16
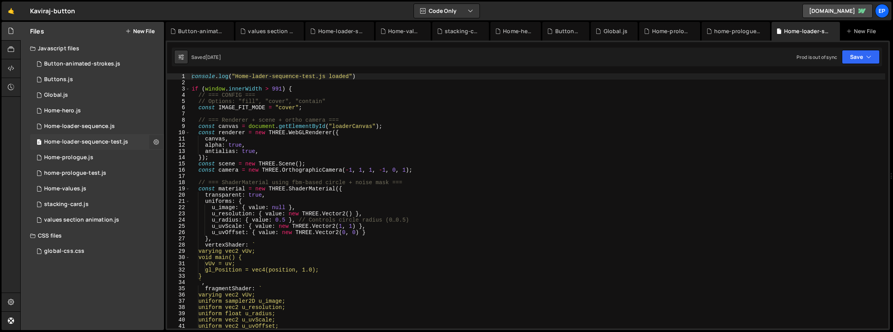
click at [157, 142] on icon at bounding box center [155, 141] width 5 height 7
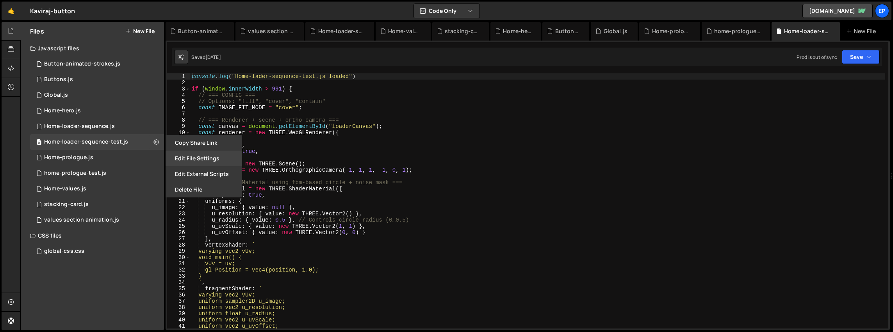
click at [195, 155] on button "Edit File Settings" at bounding box center [204, 159] width 77 height 16
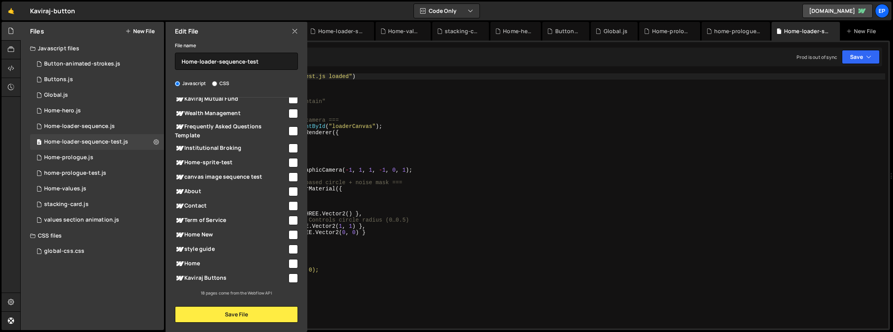
click at [258, 91] on div "File name Home-loader-sequence-test Javascript CSS Global (All Pages)" at bounding box center [237, 182] width 142 height 282
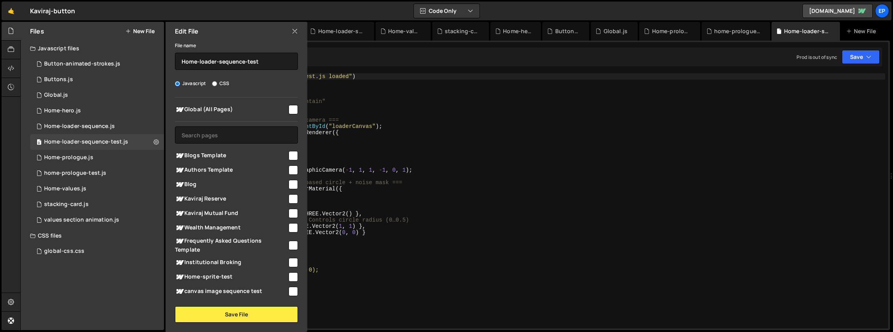
click at [259, 80] on div "Javascript CSS" at bounding box center [236, 84] width 123 height 8
click at [159, 144] on icon at bounding box center [155, 141] width 5 height 7
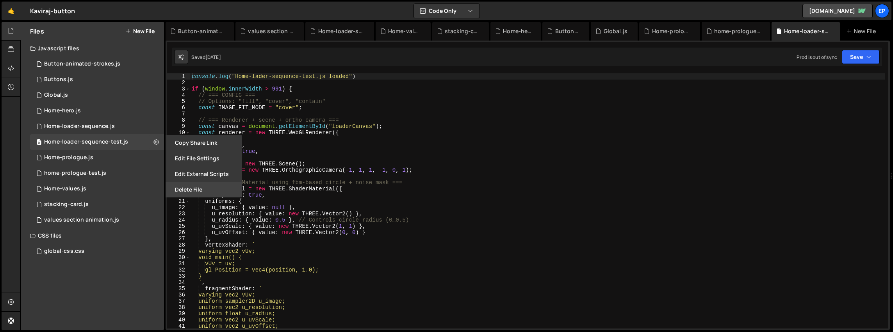
click at [190, 189] on button "Delete File" at bounding box center [204, 190] width 77 height 16
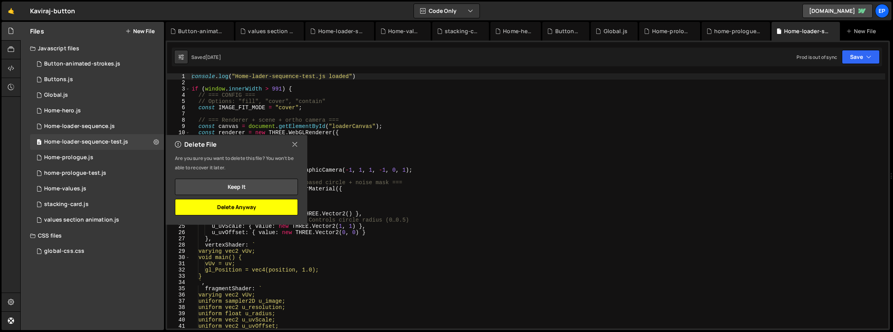
click at [229, 210] on button "Delete Anyway" at bounding box center [236, 207] width 123 height 16
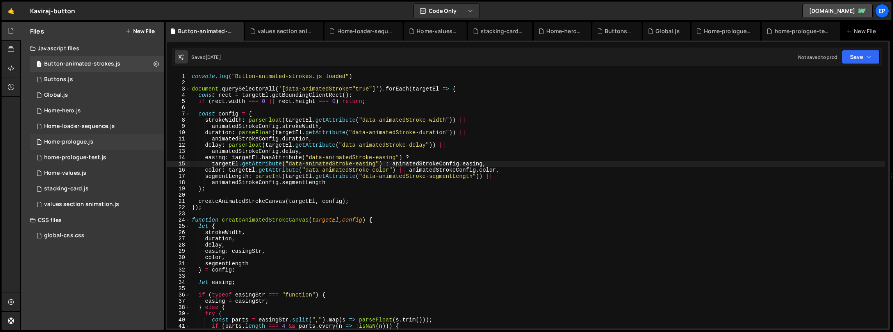
click at [133, 146] on div "1 Home-prologue.js 0" at bounding box center [97, 142] width 134 height 16
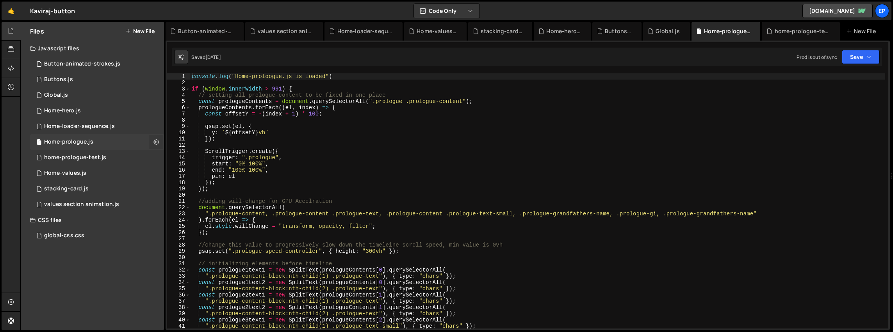
click at [157, 143] on icon at bounding box center [155, 141] width 5 height 7
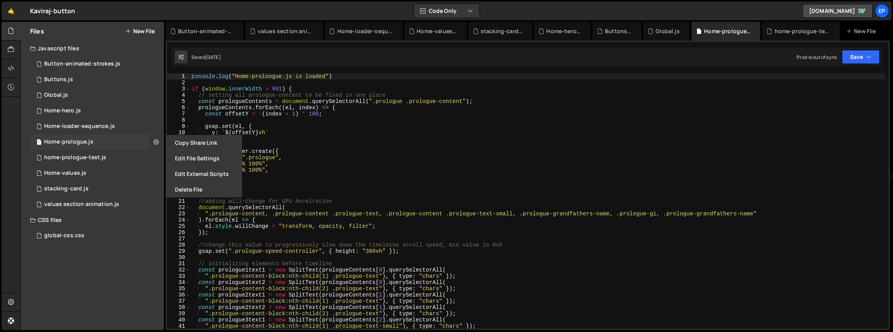
scroll to position [2301, 0]
click at [192, 161] on button "Edit File Settings" at bounding box center [204, 159] width 77 height 16
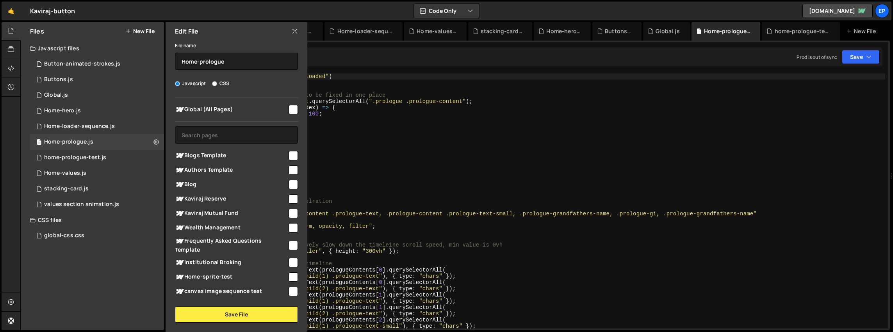
scroll to position [114, 0]
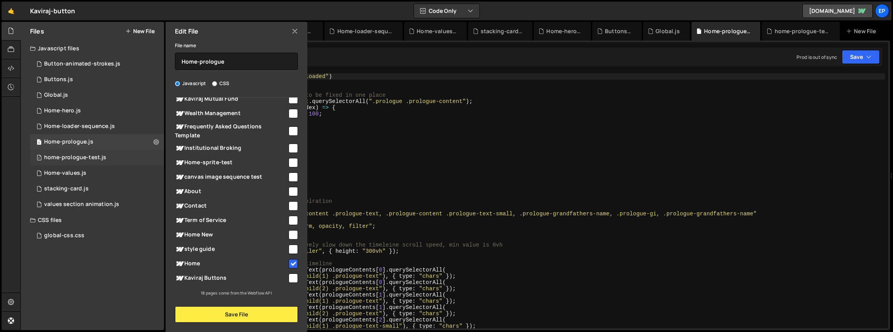
click at [158, 156] on div "1 home-prologue-test.js 0" at bounding box center [97, 158] width 134 height 16
checkbox input "false"
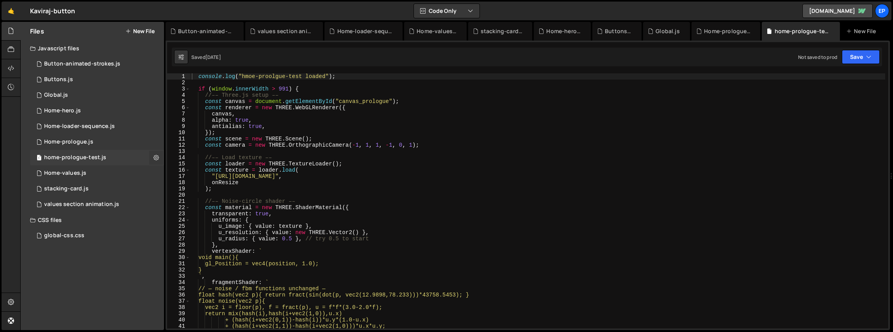
scroll to position [0, 0]
click at [157, 158] on icon at bounding box center [155, 157] width 5 height 7
type input "home-prologue-test"
radio input "true"
checkbox input "true"
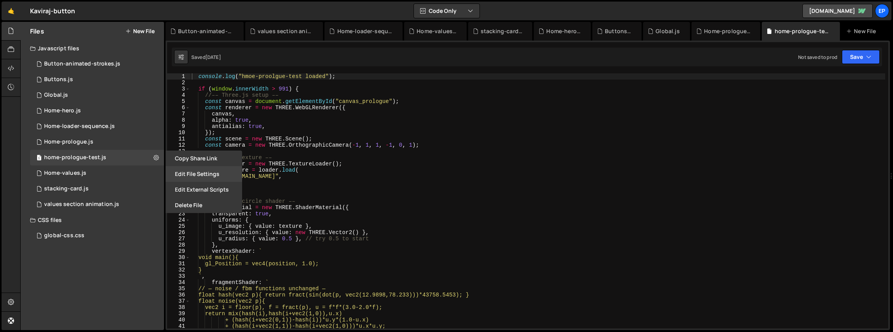
click at [192, 175] on button "Edit File Settings" at bounding box center [204, 174] width 77 height 16
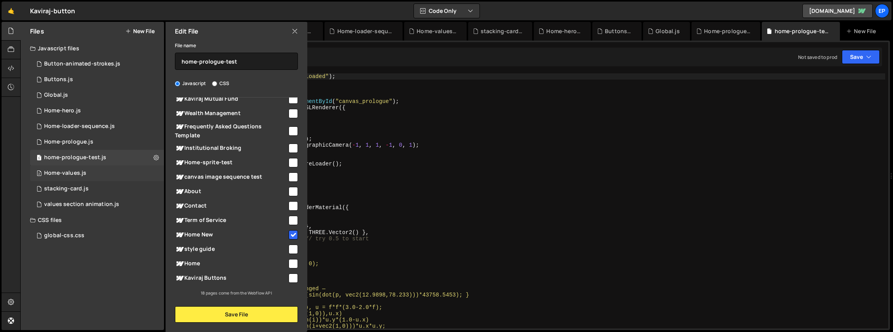
click at [158, 174] on div "2 Home-values.js 0" at bounding box center [97, 174] width 134 height 16
checkbox input "false"
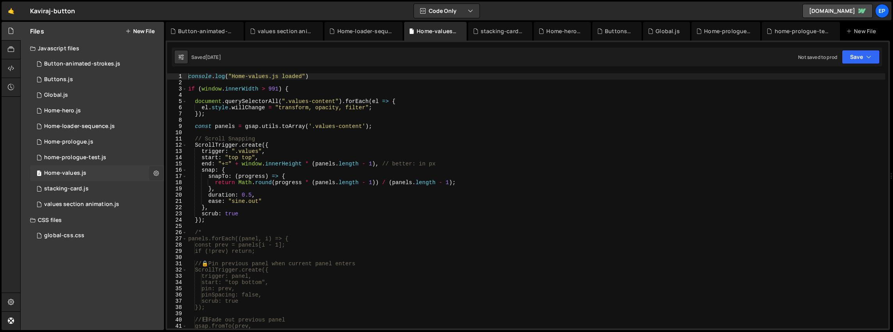
click at [157, 175] on icon at bounding box center [155, 172] width 5 height 7
type input "Home-values"
radio input "true"
checkbox input "true"
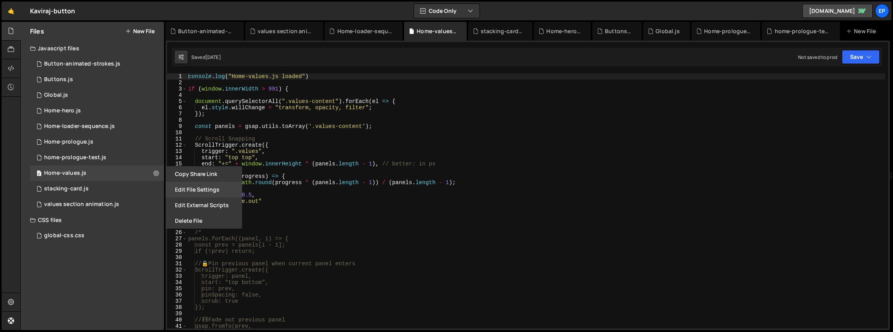
click at [196, 188] on button "Edit File Settings" at bounding box center [204, 190] width 77 height 16
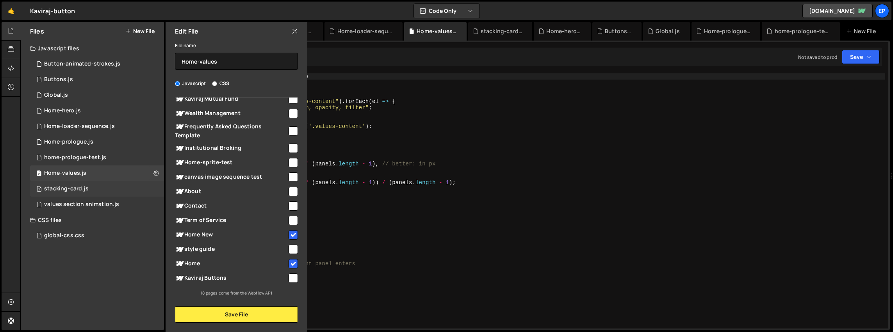
click at [157, 194] on div "2 stacking-card.js 0" at bounding box center [97, 189] width 134 height 16
checkbox input "false"
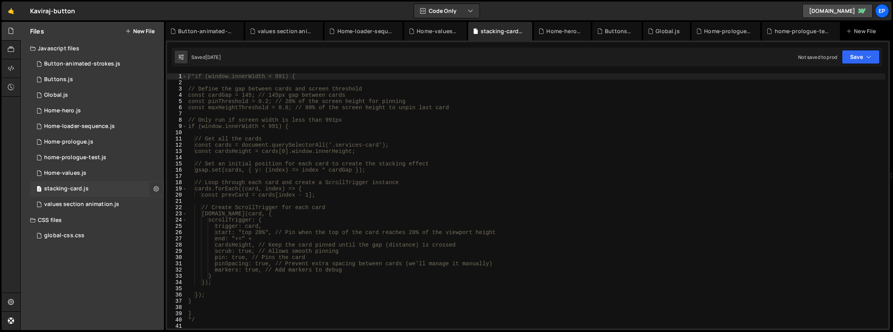
click at [157, 189] on icon at bounding box center [155, 188] width 5 height 7
type input "stacking-card"
radio input "true"
checkbox input "true"
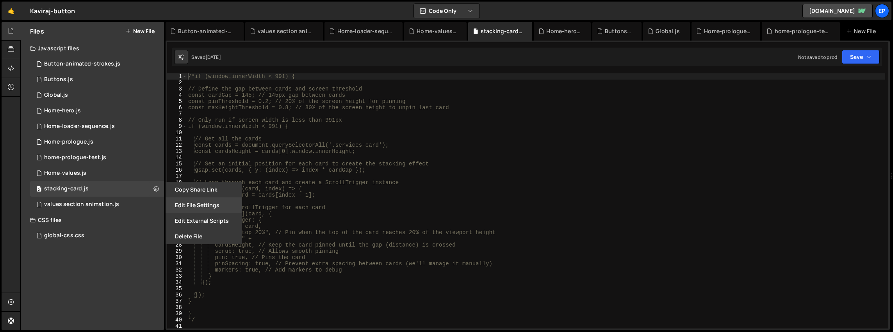
click at [192, 208] on button "Edit File Settings" at bounding box center [204, 206] width 77 height 16
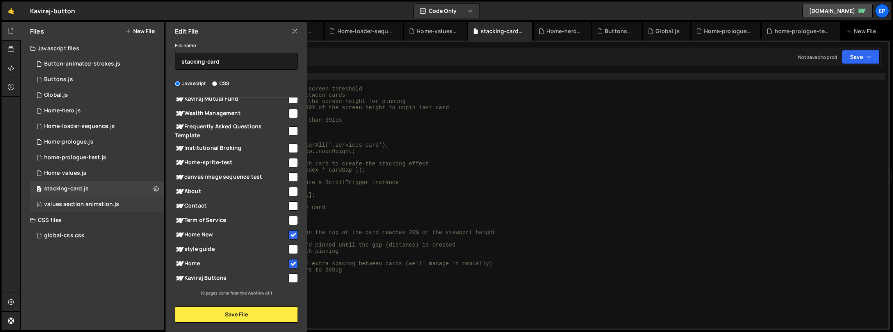
click at [150, 205] on div "0 values section animation.js 0" at bounding box center [97, 205] width 134 height 16
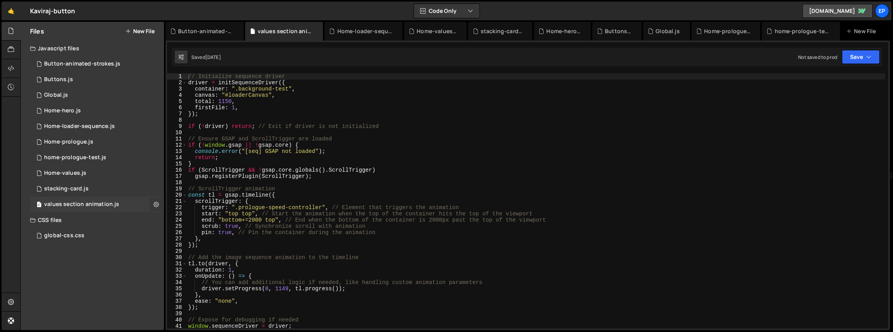
click at [159, 205] on button at bounding box center [156, 205] width 14 height 14
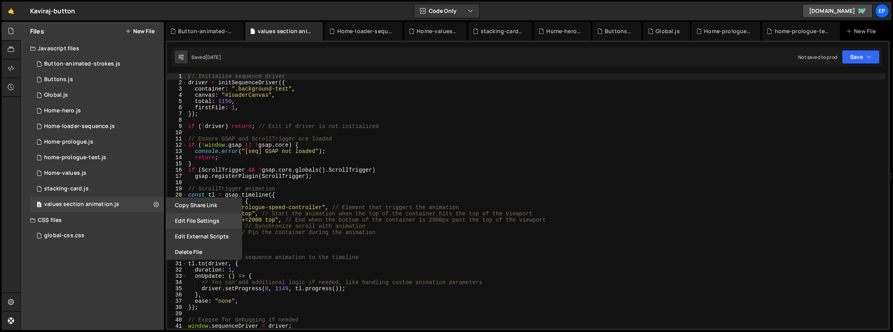
click at [205, 223] on button "Edit File Settings" at bounding box center [204, 221] width 77 height 16
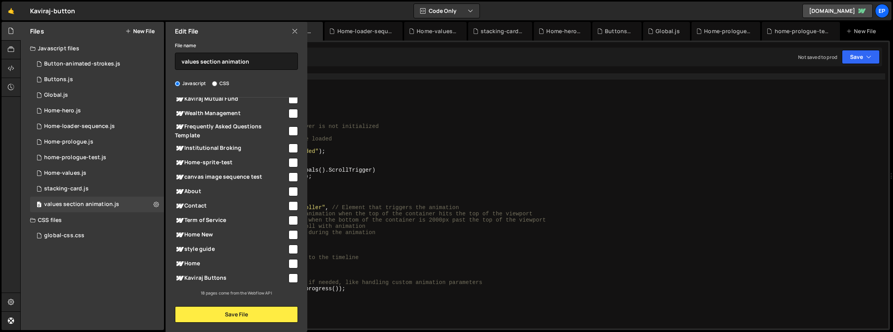
click at [262, 80] on div "Javascript CSS" at bounding box center [236, 84] width 123 height 8
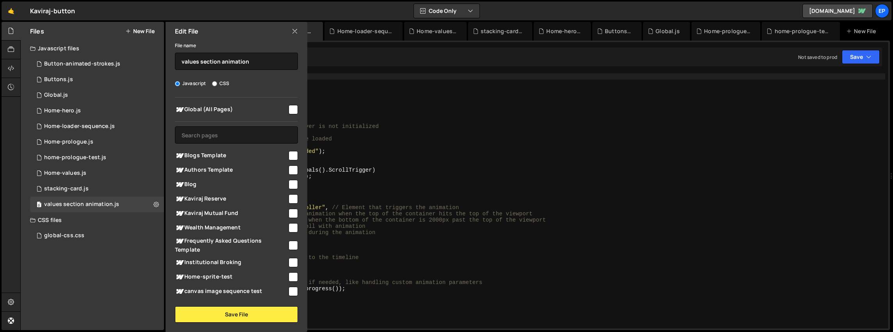
scroll to position [114, 0]
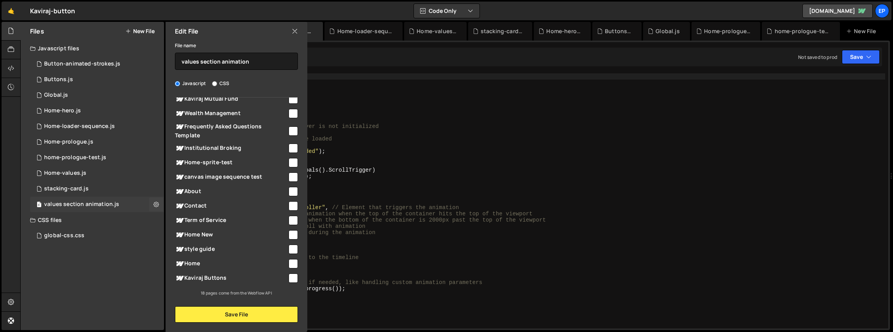
click at [137, 205] on div "0 values section animation.js 0" at bounding box center [97, 205] width 134 height 16
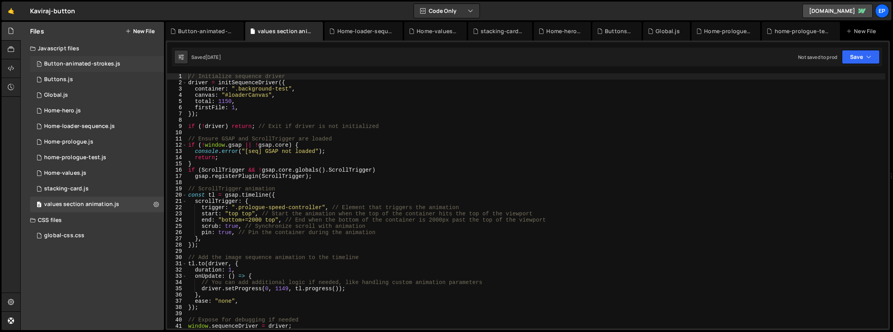
click at [104, 68] on div "1 Button-animated-strokes.js 0" at bounding box center [97, 64] width 134 height 16
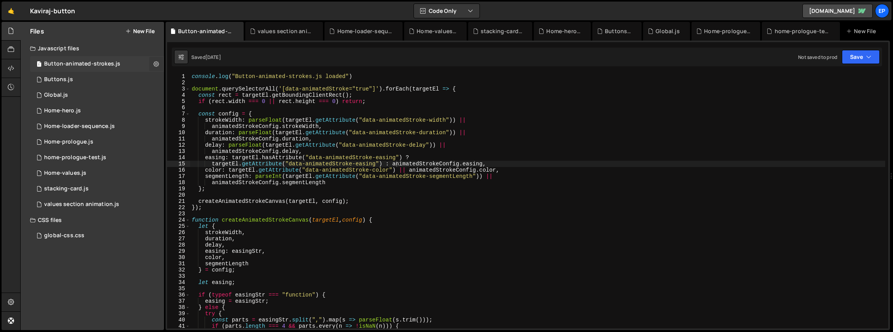
click at [159, 62] on button at bounding box center [156, 64] width 14 height 14
type input "Button-animated-strokes"
radio input "true"
checkbox input "true"
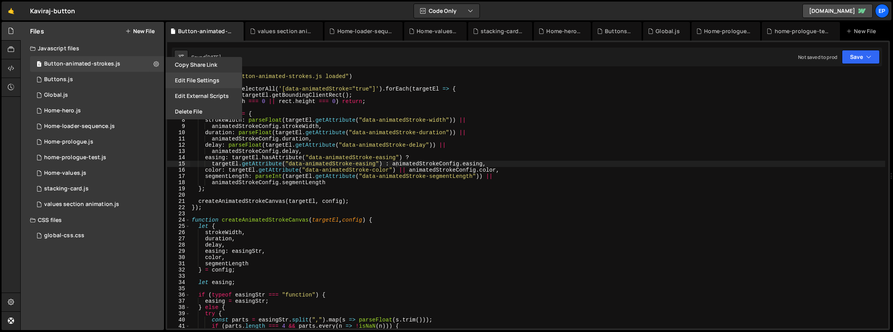
click at [192, 85] on button "Edit File Settings" at bounding box center [204, 81] width 77 height 16
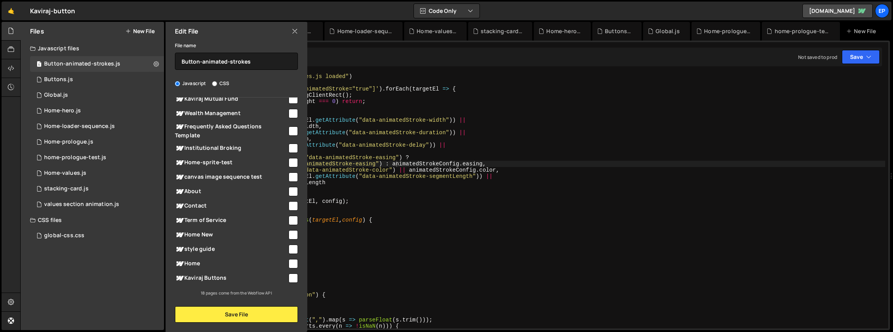
scroll to position [0, 0]
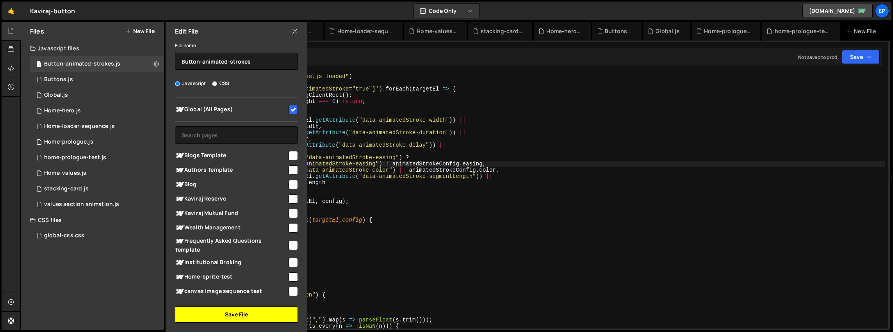
click at [254, 315] on button "Save File" at bounding box center [236, 314] width 123 height 16
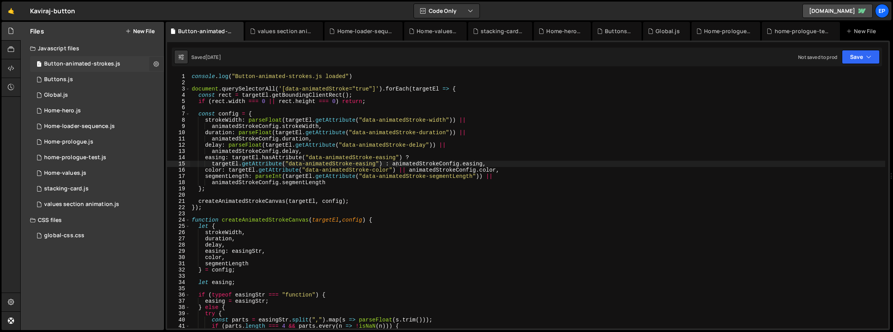
click at [155, 64] on icon at bounding box center [155, 63] width 5 height 7
type input "Button-animated-strokes"
radio input "true"
checkbox input "true"
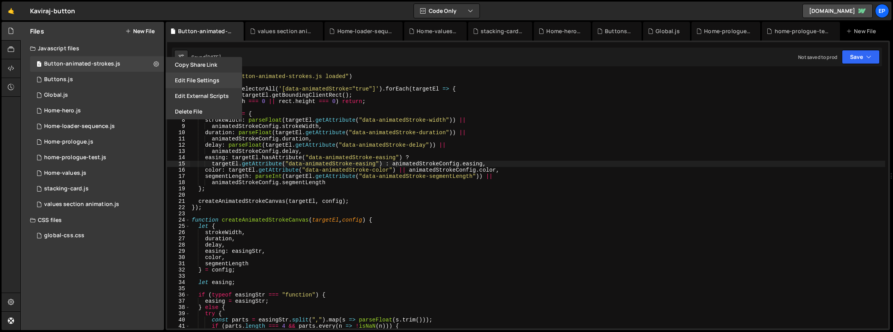
click at [191, 82] on button "Edit File Settings" at bounding box center [204, 81] width 77 height 16
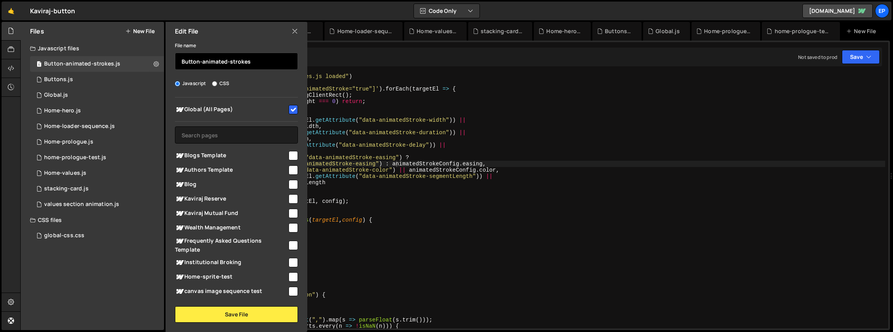
click at [259, 60] on input "Button-animated-strokes" at bounding box center [236, 61] width 123 height 17
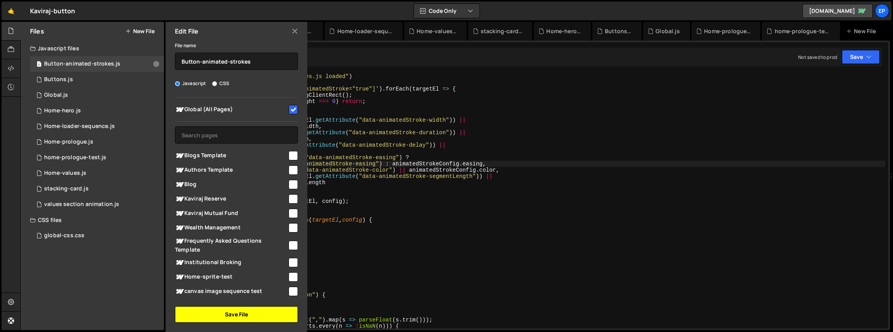
click at [257, 317] on button "Save File" at bounding box center [236, 314] width 123 height 16
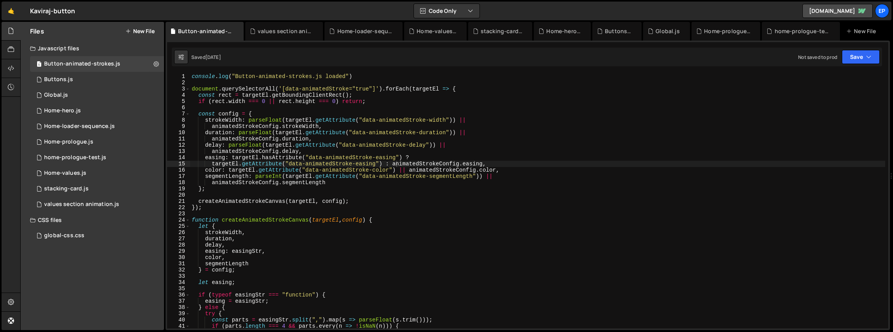
click at [326, 166] on div "console . log ( "Button-animated-strokes.js loaded" ) document . querySelectorA…" at bounding box center [537, 207] width 695 height 268
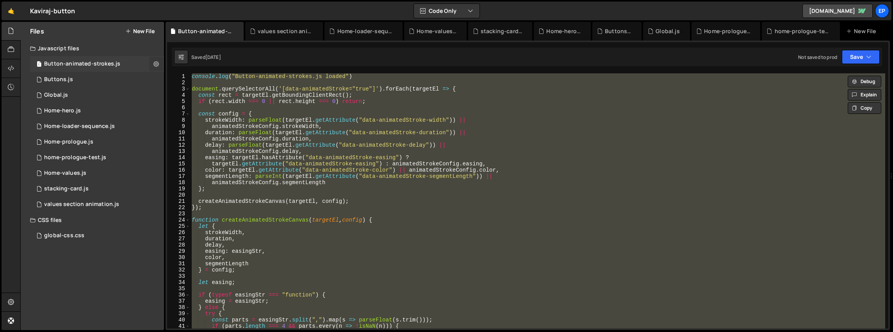
click at [159, 64] on button at bounding box center [156, 64] width 14 height 14
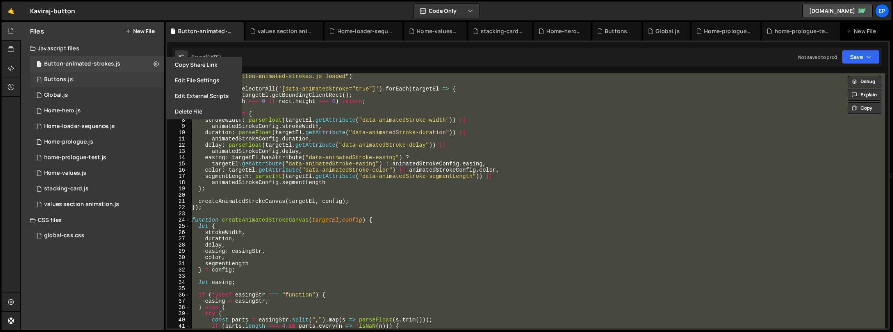
click at [97, 86] on div "1 Buttons.js 0" at bounding box center [97, 80] width 134 height 16
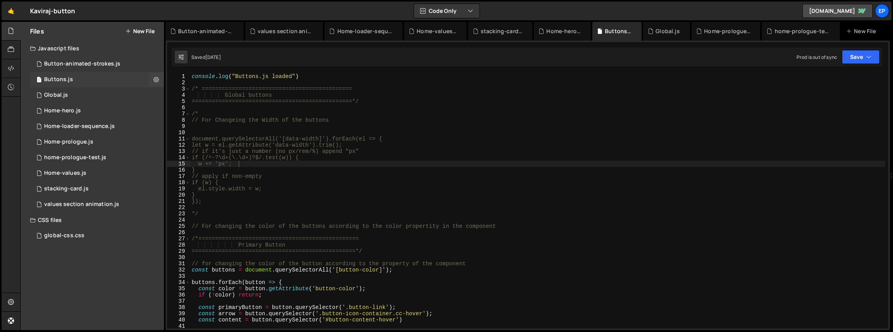
click at [96, 84] on div "1 Buttons.js 0" at bounding box center [97, 80] width 134 height 16
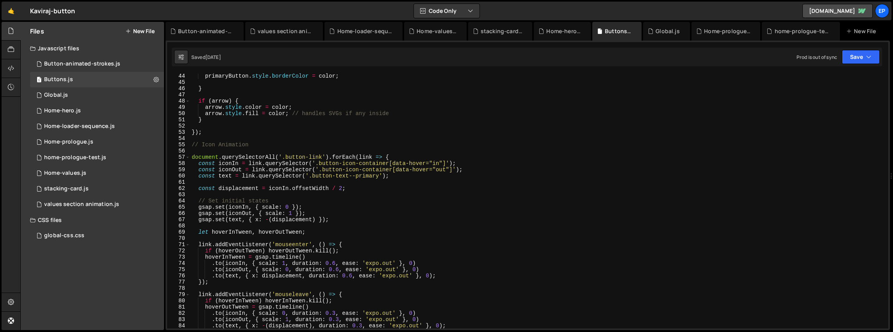
scroll to position [351, 0]
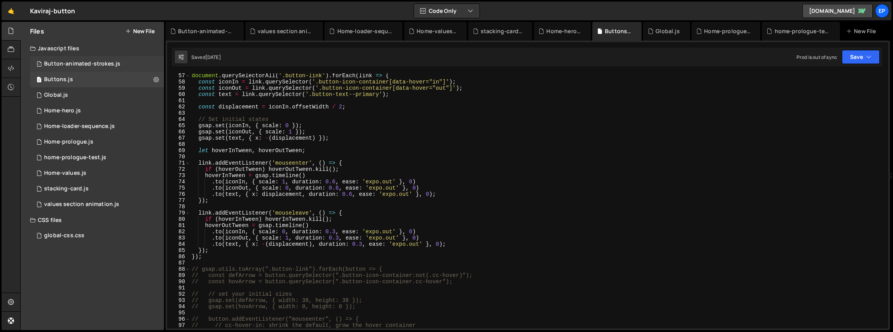
click at [92, 66] on div "Button-animated-strokes.js" at bounding box center [82, 64] width 76 height 7
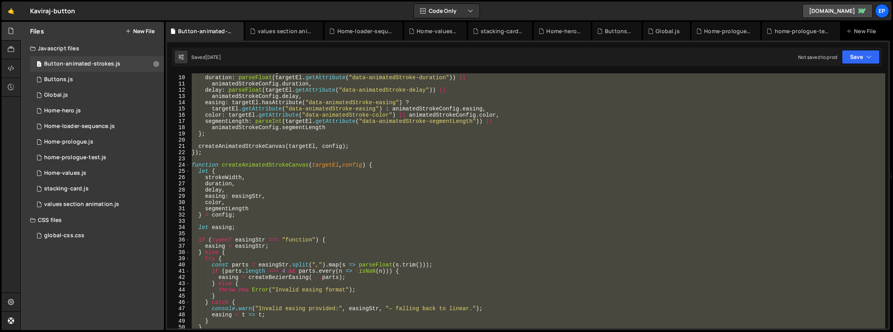
scroll to position [55, 0]
click at [105, 82] on div "1 Buttons.js 0" at bounding box center [97, 80] width 134 height 16
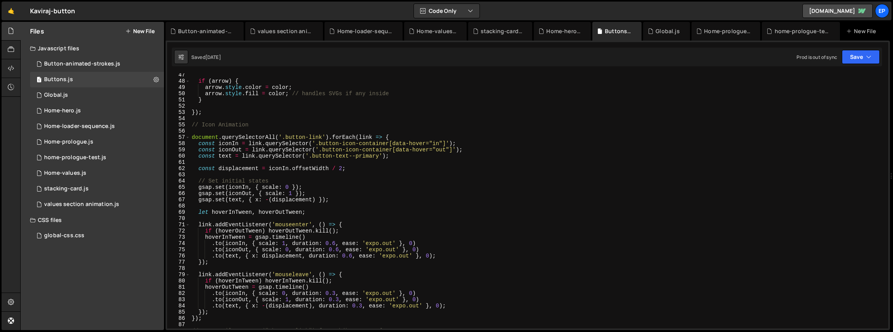
scroll to position [300, 0]
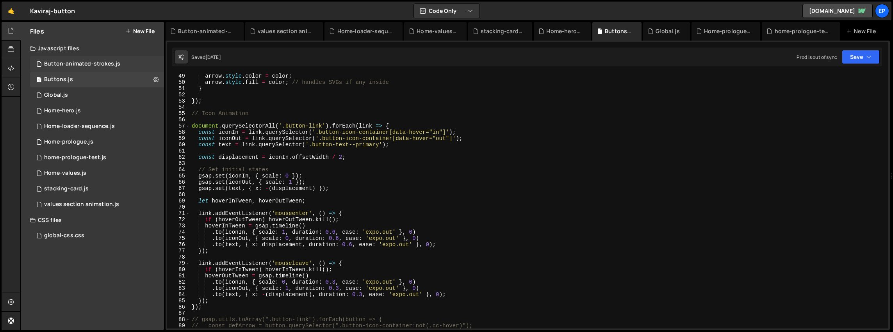
click at [121, 65] on div "1 Button-animated-strokes.js 0" at bounding box center [97, 64] width 134 height 16
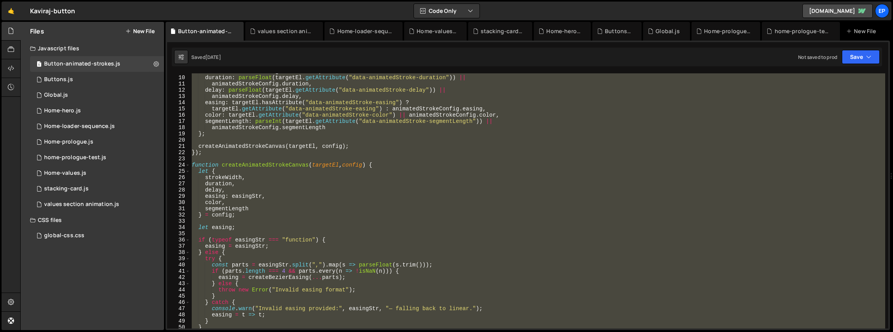
scroll to position [0, 0]
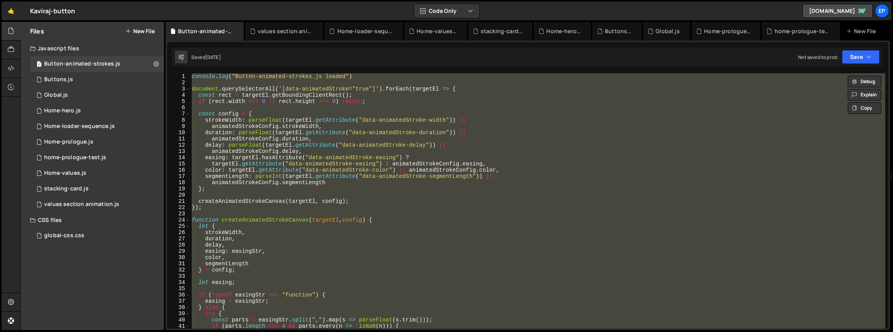
click at [357, 167] on div "console . log ( "Button-animated-strokes.js loaded" ) document . querySelectorA…" at bounding box center [537, 200] width 695 height 255
type textarea "color: targetEl.getAttribute("data-animatedStroke-color") || animatedStrokeConf…"
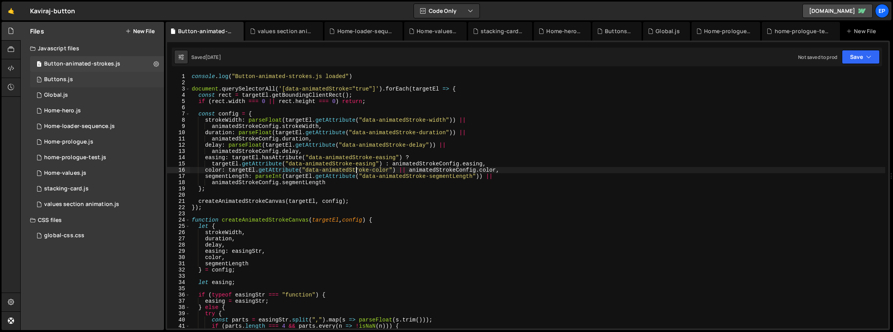
click at [87, 77] on div "1 Buttons.js 0" at bounding box center [97, 80] width 134 height 16
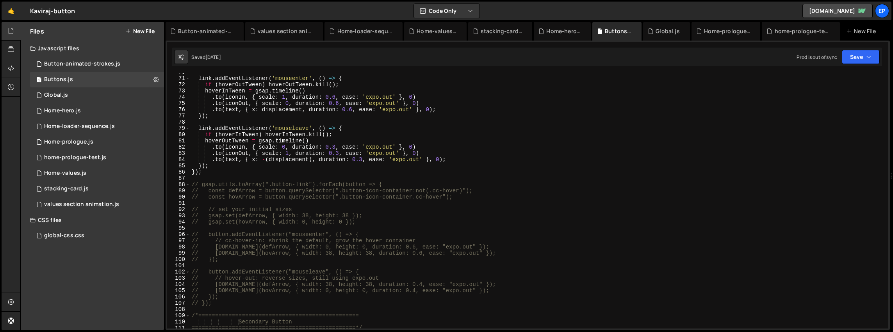
scroll to position [432, 0]
click at [94, 61] on div "Button-animated-strokes.js" at bounding box center [82, 64] width 76 height 7
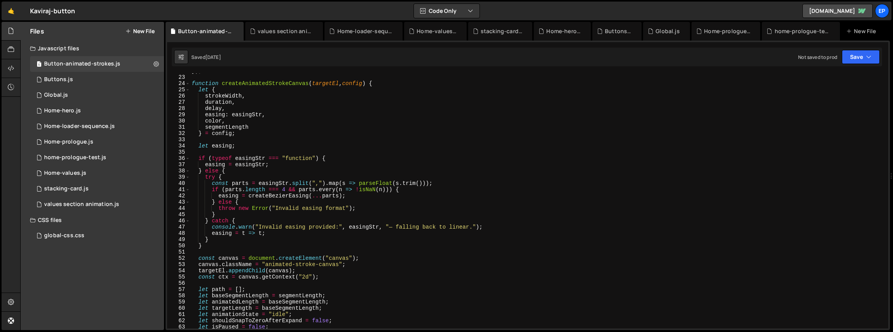
scroll to position [0, 0]
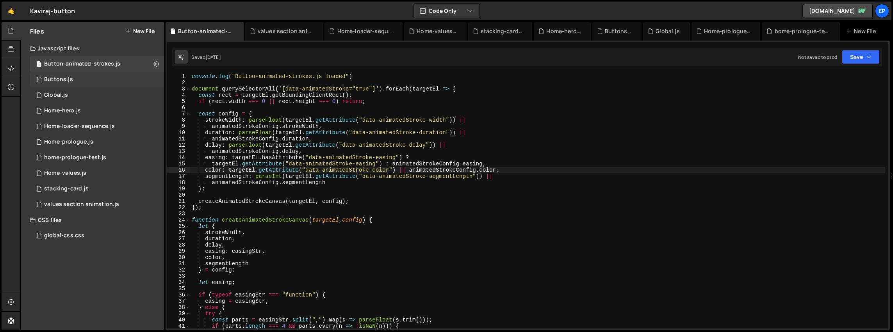
click at [91, 80] on div "1 Buttons.js 0" at bounding box center [97, 80] width 134 height 16
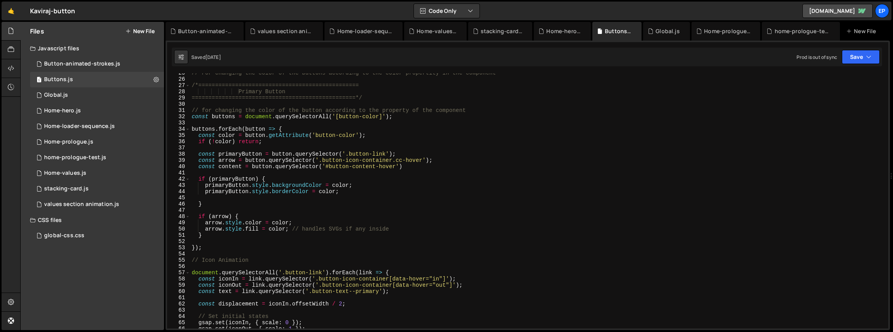
scroll to position [274, 0]
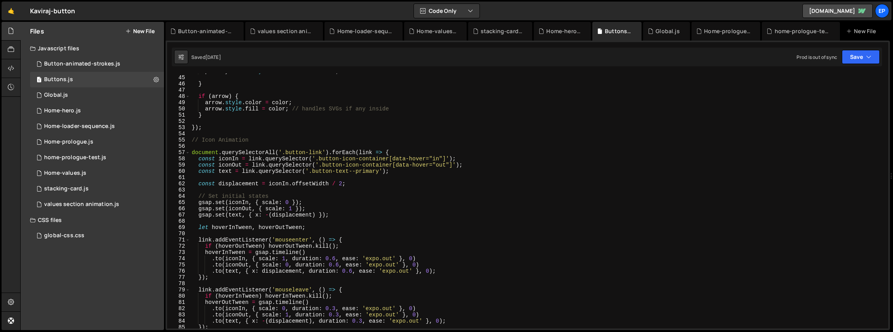
click at [289, 112] on div "primaryButton . style . borderColor = color ; } if ( arrow ) { arrow . style . …" at bounding box center [537, 202] width 695 height 268
type textarea "});"
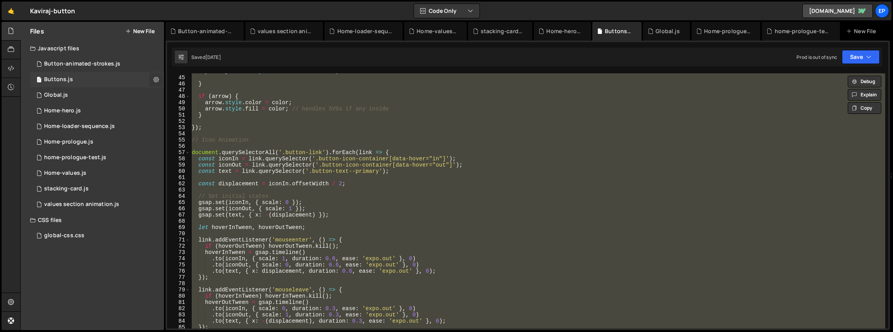
click at [154, 79] on icon at bounding box center [155, 79] width 5 height 7
type input "Buttons"
radio input "true"
checkbox input "true"
click at [185, 94] on button "Edit File Settings" at bounding box center [204, 96] width 77 height 16
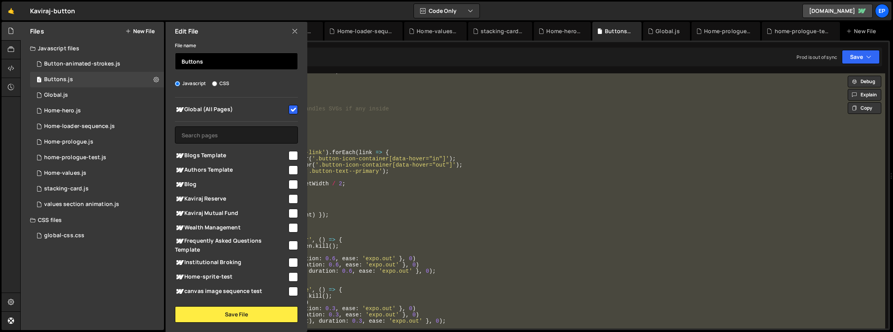
drag, startPoint x: 235, startPoint y: 59, endPoint x: 143, endPoint y: 52, distance: 92.1
click at [143, 52] on div "Files New File Javascript files 1 Button-animated-strokes.js 0 1 Buttons.js 0 1…" at bounding box center [92, 176] width 143 height 308
click at [403, 121] on div "primaryButton . style . borderColor = color ; } if ( arrow ) { arrow . style . …" at bounding box center [537, 200] width 695 height 255
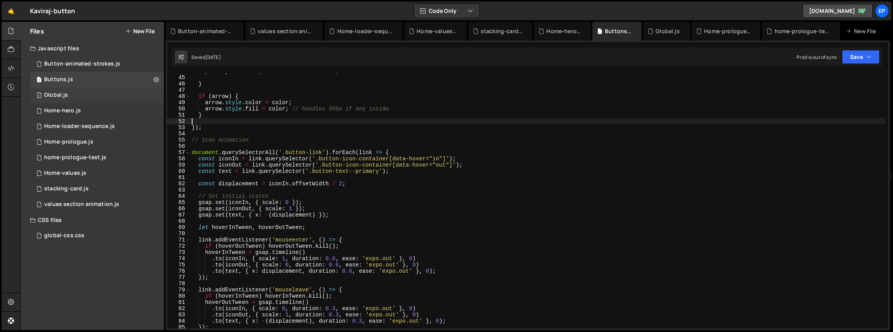
click at [155, 94] on div "1 Global.js 0" at bounding box center [97, 95] width 134 height 16
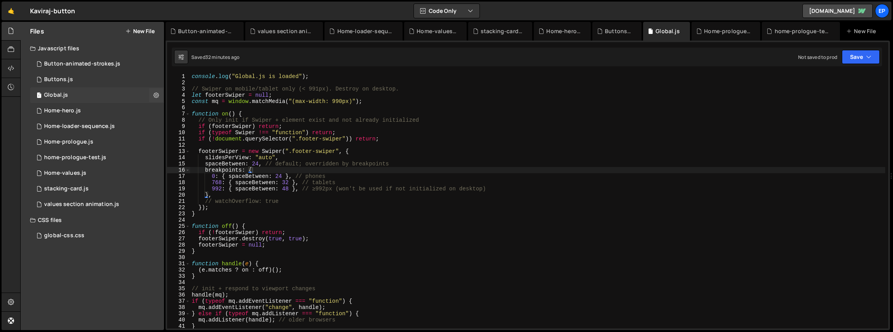
click at [155, 94] on icon at bounding box center [155, 94] width 5 height 7
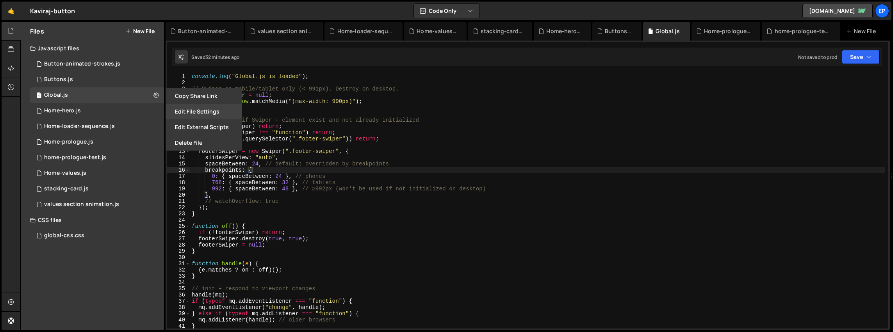
click at [220, 110] on button "Edit File Settings" at bounding box center [204, 112] width 77 height 16
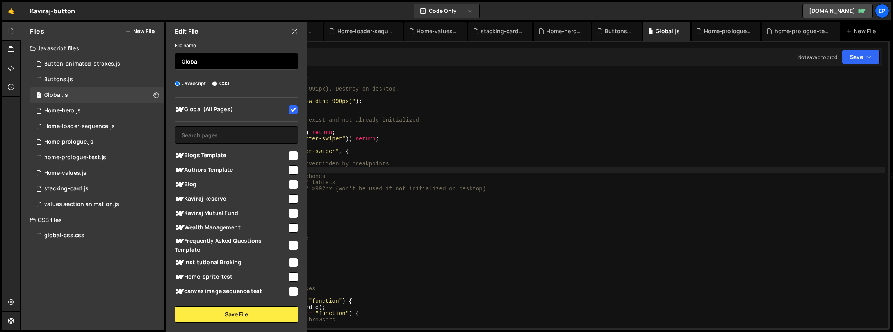
click at [234, 61] on input "Global" at bounding box center [236, 61] width 123 height 17
click at [398, 130] on div "console . log ( "Global.js is loaded" ) ; // Swiper on mobile/tablet only (< 99…" at bounding box center [537, 207] width 695 height 268
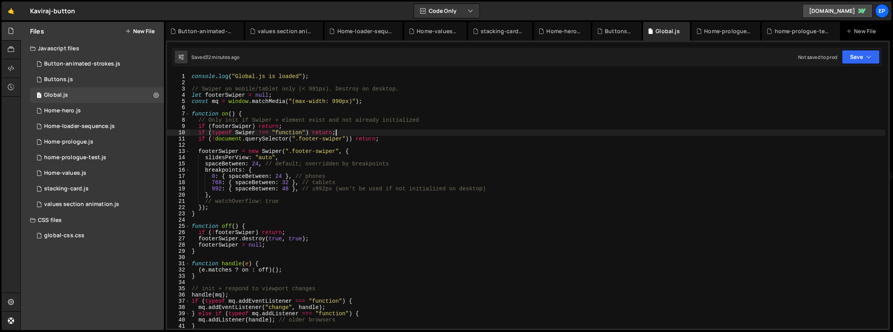
type textarea "});"
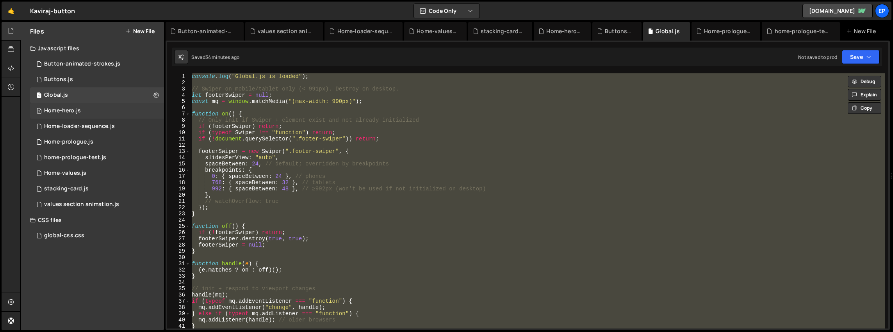
click at [136, 112] on div "2 Home-hero.js 0" at bounding box center [97, 111] width 134 height 16
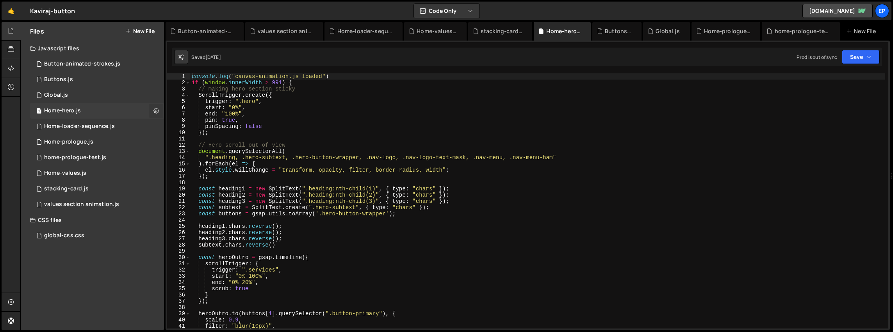
click at [157, 111] on icon at bounding box center [155, 110] width 5 height 7
type input "Home-hero"
radio input "true"
checkbox input "true"
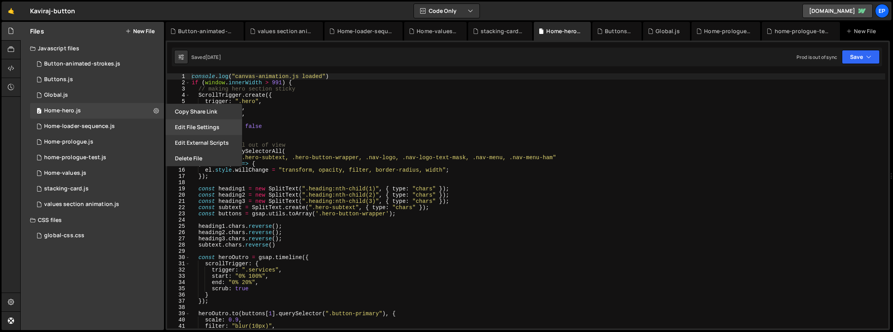
click at [195, 130] on button "Edit File Settings" at bounding box center [204, 127] width 77 height 16
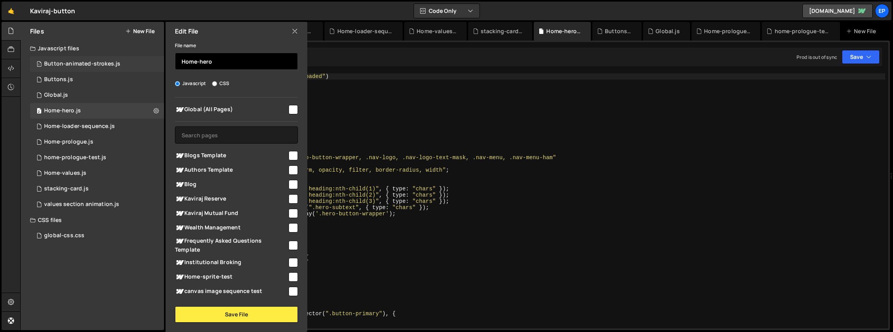
drag, startPoint x: 225, startPoint y: 64, endPoint x: 115, endPoint y: 57, distance: 109.9
click at [115, 57] on div "Files New File Javascript files 1 Button-animated-strokes.js 0 1 Buttons.js 0 1…" at bounding box center [92, 176] width 143 height 308
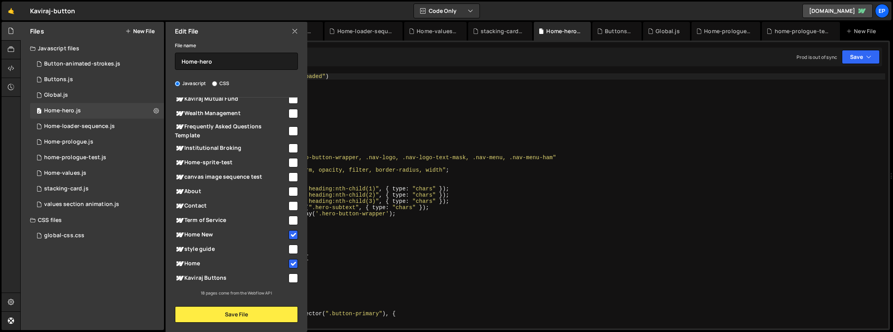
click at [371, 262] on div "console . log ( "canvas-animation.js loaded" ) if ( window . innerWidth > 991 )…" at bounding box center [537, 207] width 695 height 268
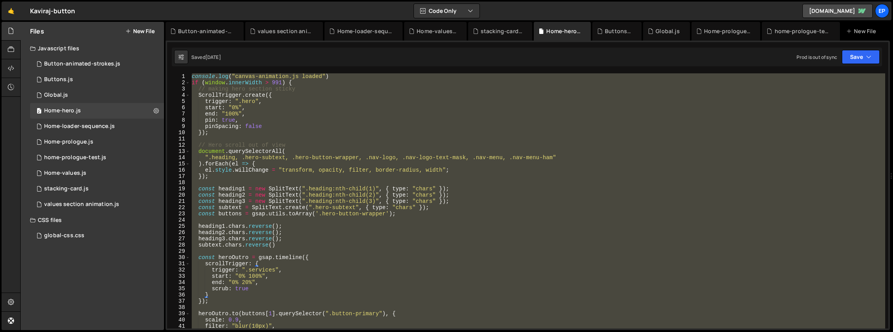
type textarea "}"
click at [312, 184] on div "console . log ( "canvas-animation.js loaded" ) if ( window . innerWidth > 991 )…" at bounding box center [537, 200] width 695 height 255
click at [287, 166] on div "console . log ( "canvas-animation.js loaded" ) if ( window . innerWidth > 991 )…" at bounding box center [537, 200] width 695 height 255
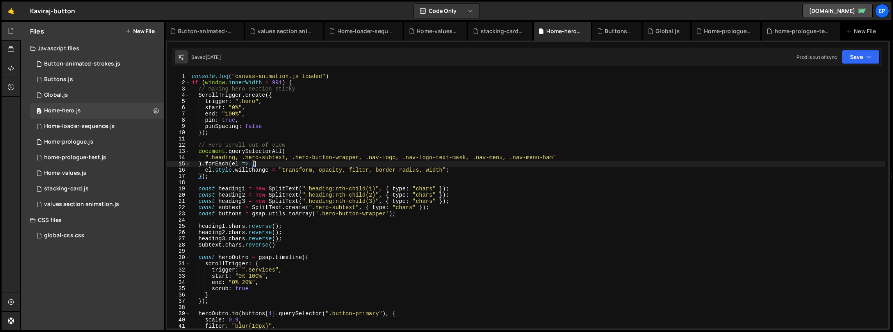
scroll to position [0, 0]
click at [305, 169] on div "console . log ( "canvas-animation.js loaded" ) if ( window . innerWidth > 991 )…" at bounding box center [537, 207] width 695 height 268
type textarea "el.style.willChange = "transform, opacity, filter, border-radius, width";"
click at [78, 160] on div "home-prologue-test.js" at bounding box center [75, 157] width 62 height 7
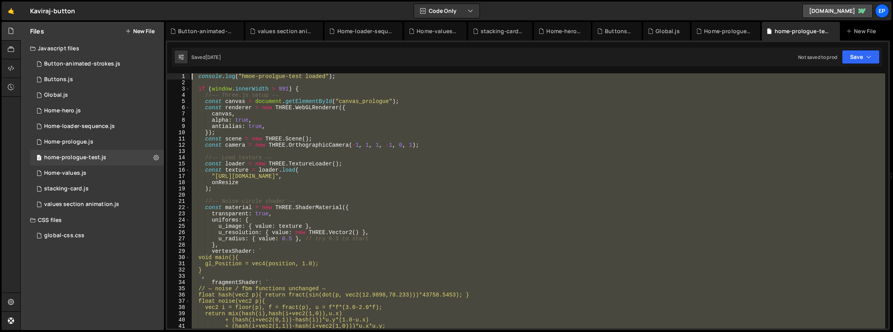
drag, startPoint x: 287, startPoint y: 212, endPoint x: 239, endPoint y: -36, distance: 252.9
click at [239, 0] on html "Projects Community Library Blog Ep Projects Your Teams Account Upgrade Logout" at bounding box center [446, 166] width 893 height 332
type textarea "console.log("hmoe-proolgue-test loaded");"
click at [153, 173] on div "2 Home-values.js 0" at bounding box center [97, 174] width 134 height 16
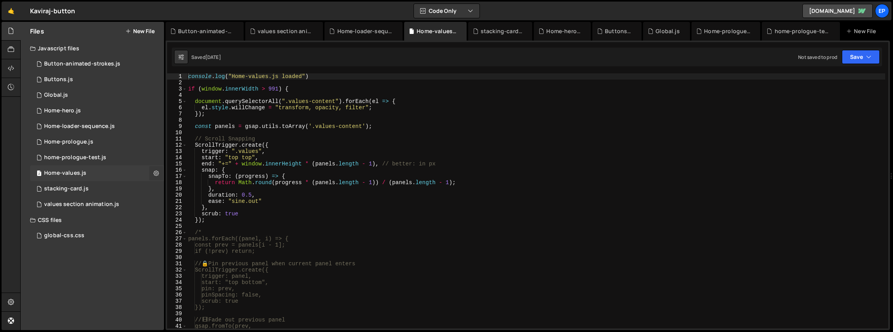
click at [154, 175] on icon at bounding box center [155, 172] width 5 height 7
type input "Home-values"
radio input "true"
checkbox input "true"
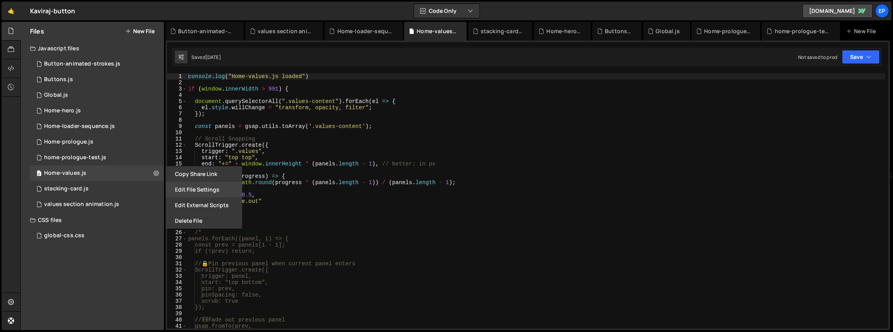
click at [207, 187] on button "Edit File Settings" at bounding box center [204, 190] width 77 height 16
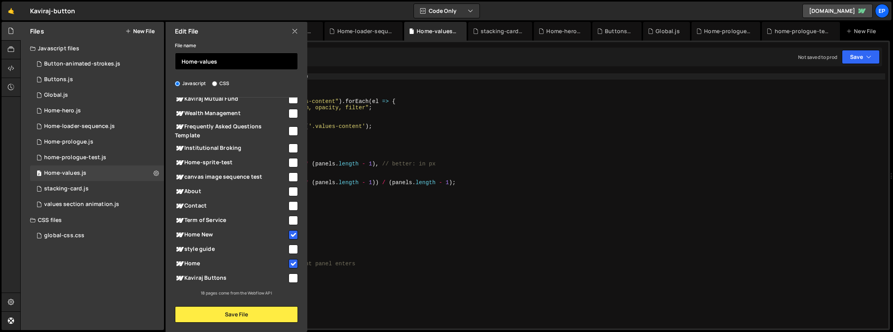
click at [235, 66] on input "Home-values" at bounding box center [236, 61] width 123 height 17
click at [414, 157] on div "console . log ( "Home-values.js loaded" ) if ( window . innerWidth > 991 ) { do…" at bounding box center [536, 207] width 698 height 268
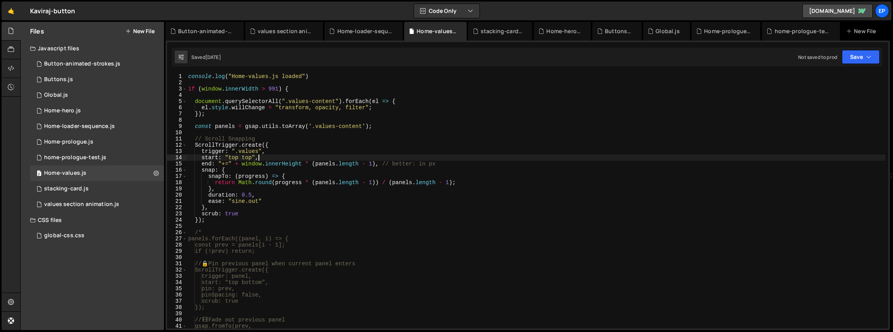
click at [296, 146] on div "console . log ( "Home-values.js loaded" ) if ( window . innerWidth > 991 ) { do…" at bounding box center [536, 207] width 698 height 268
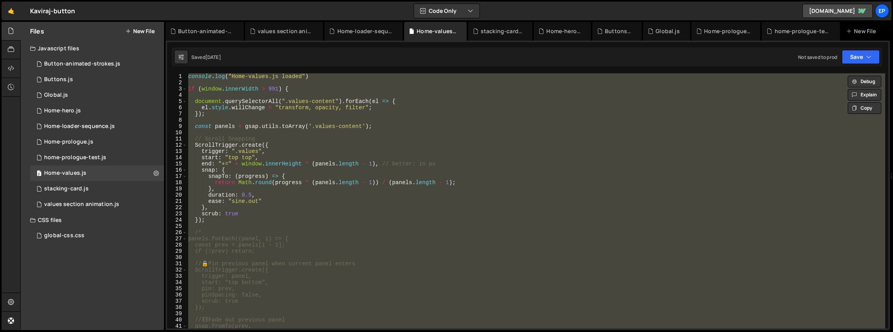
click at [264, 140] on div "console . log ( "Home-values.js loaded" ) if ( window . innerWidth > 991 ) { do…" at bounding box center [536, 200] width 698 height 255
type textarea "// Scroll Snapping"
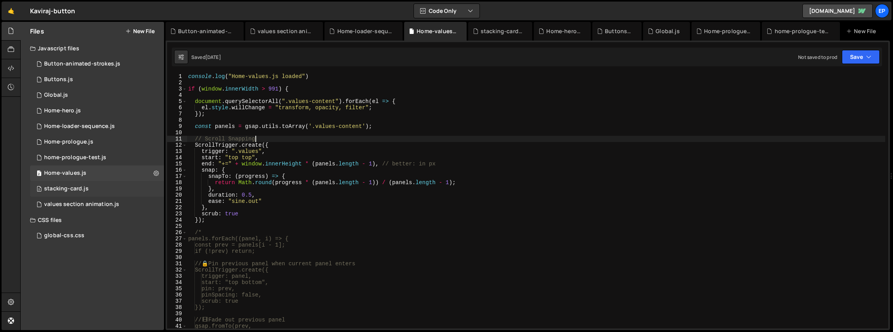
click at [107, 191] on div "2 stacking-card.js 0" at bounding box center [97, 189] width 134 height 16
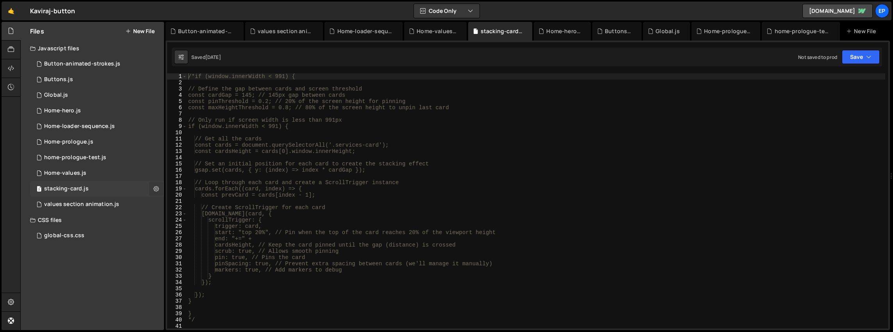
click at [158, 189] on icon at bounding box center [155, 188] width 5 height 7
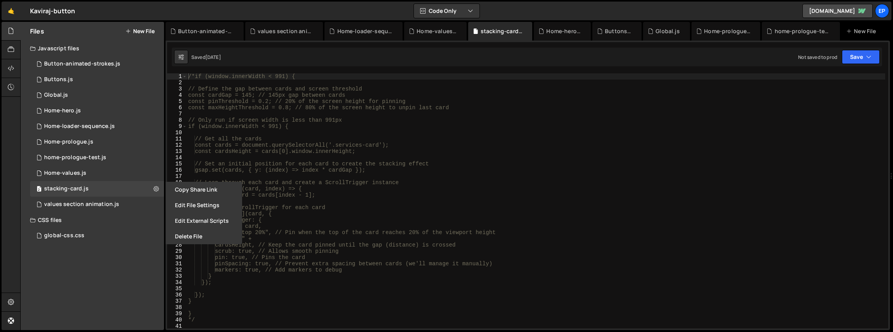
type textarea "const cardsHeight = cards[0].window.innerHeight;"
click at [324, 152] on div "/*if (window.innerWidth < 991) { // Define the gap between cards and screen thr…" at bounding box center [536, 207] width 698 height 268
